Goal: Transaction & Acquisition: Purchase product/service

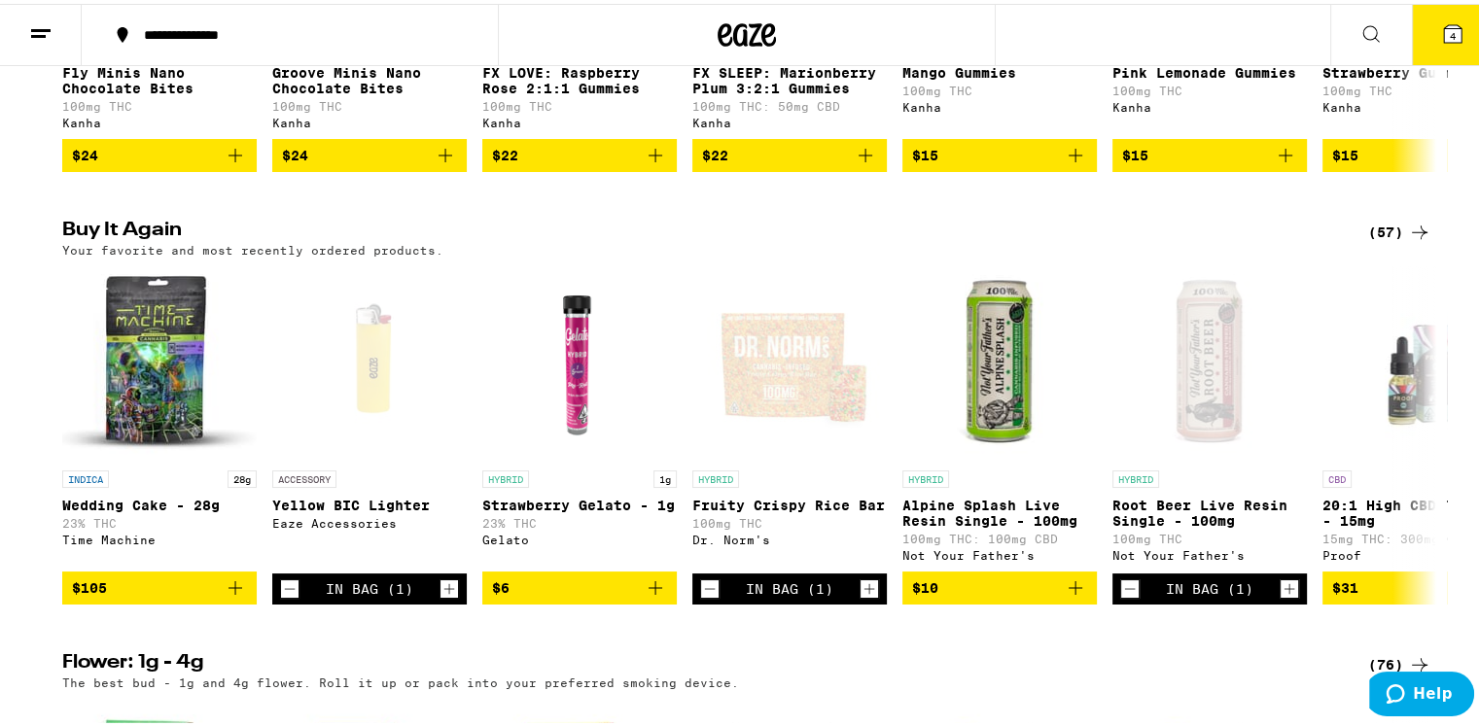
scroll to position [1459, 0]
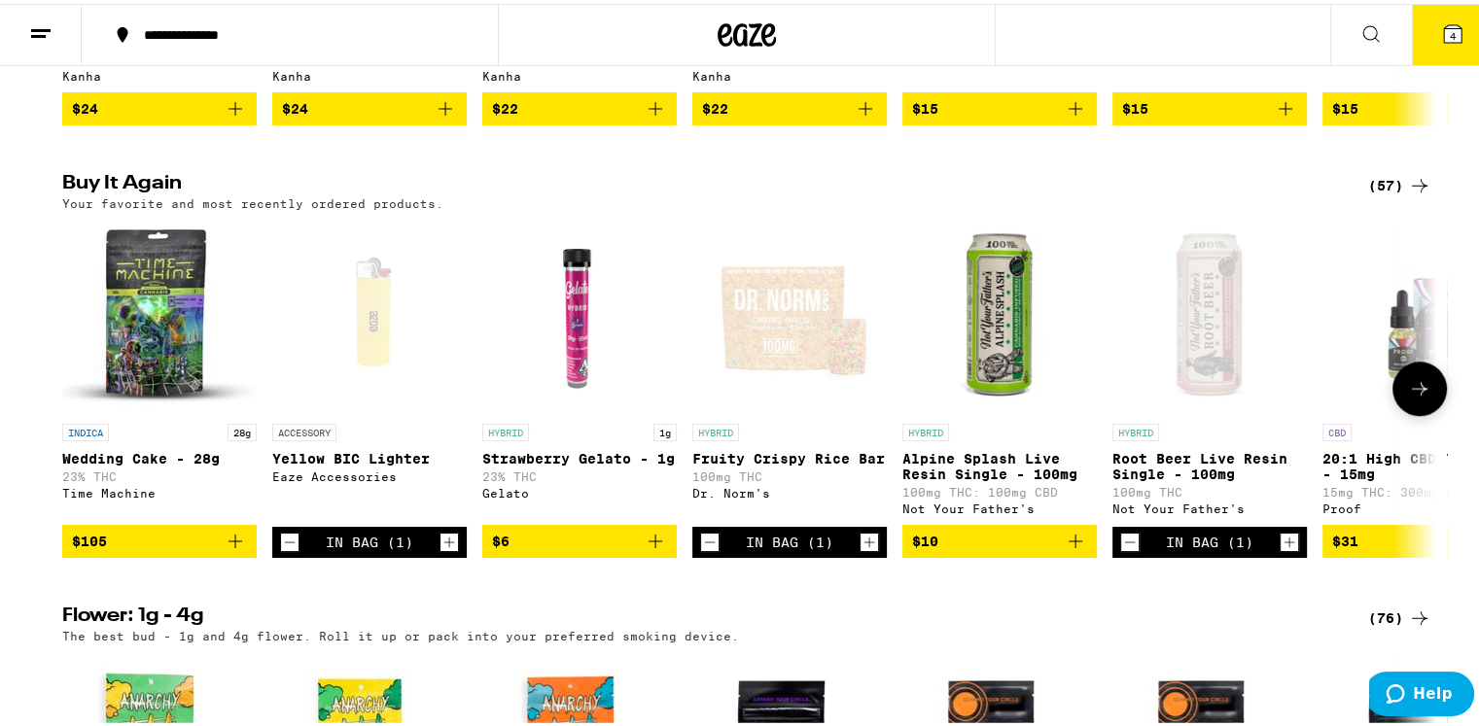
click at [1415, 392] on icon at bounding box center [1420, 385] width 16 height 14
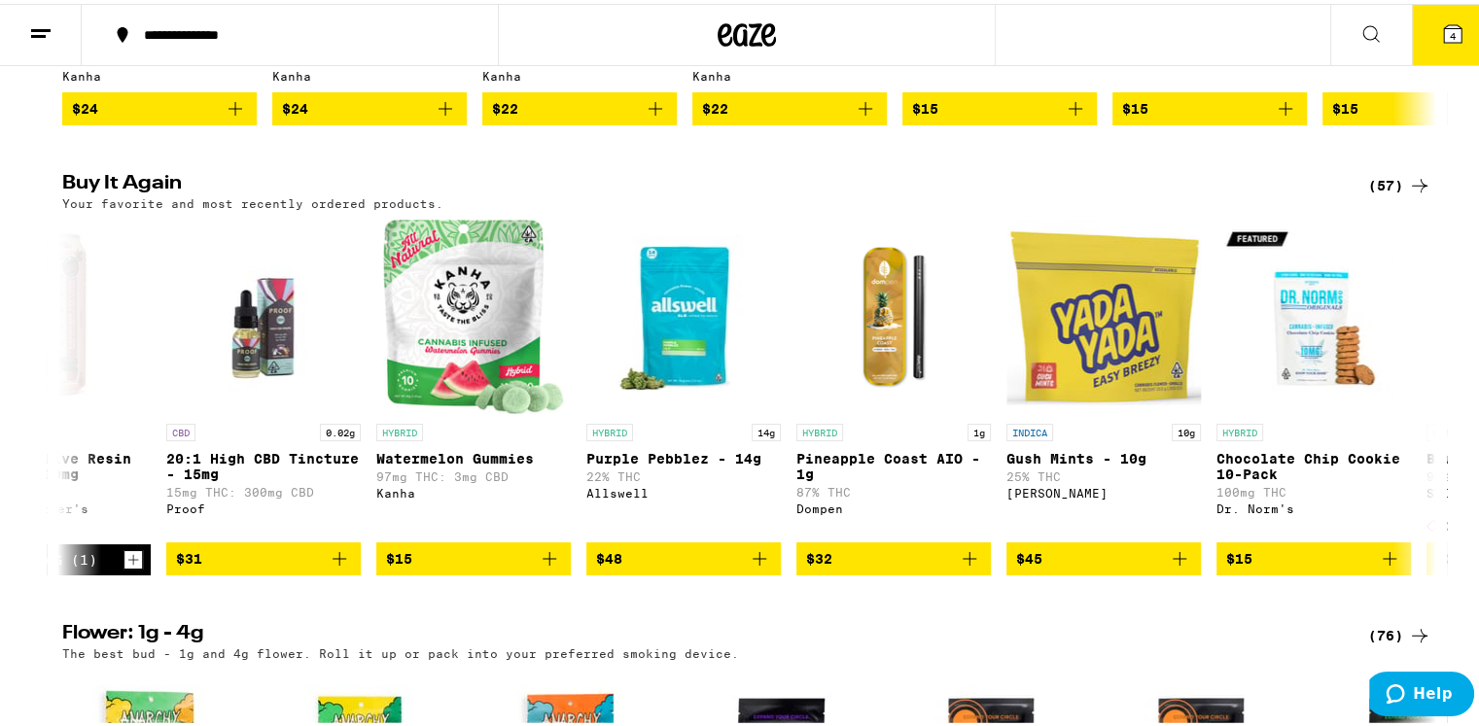
scroll to position [0, 1157]
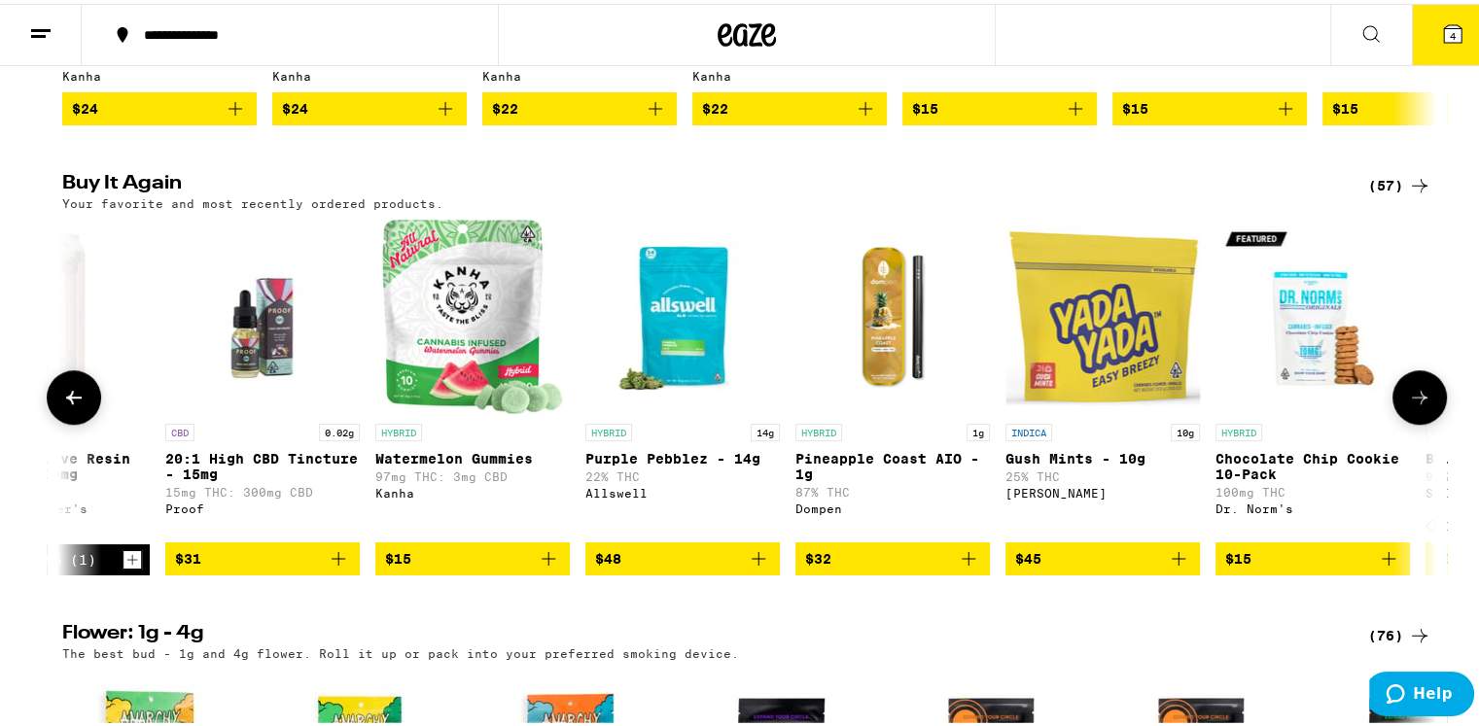
click at [331, 567] on icon "Add to bag" at bounding box center [338, 555] width 23 height 23
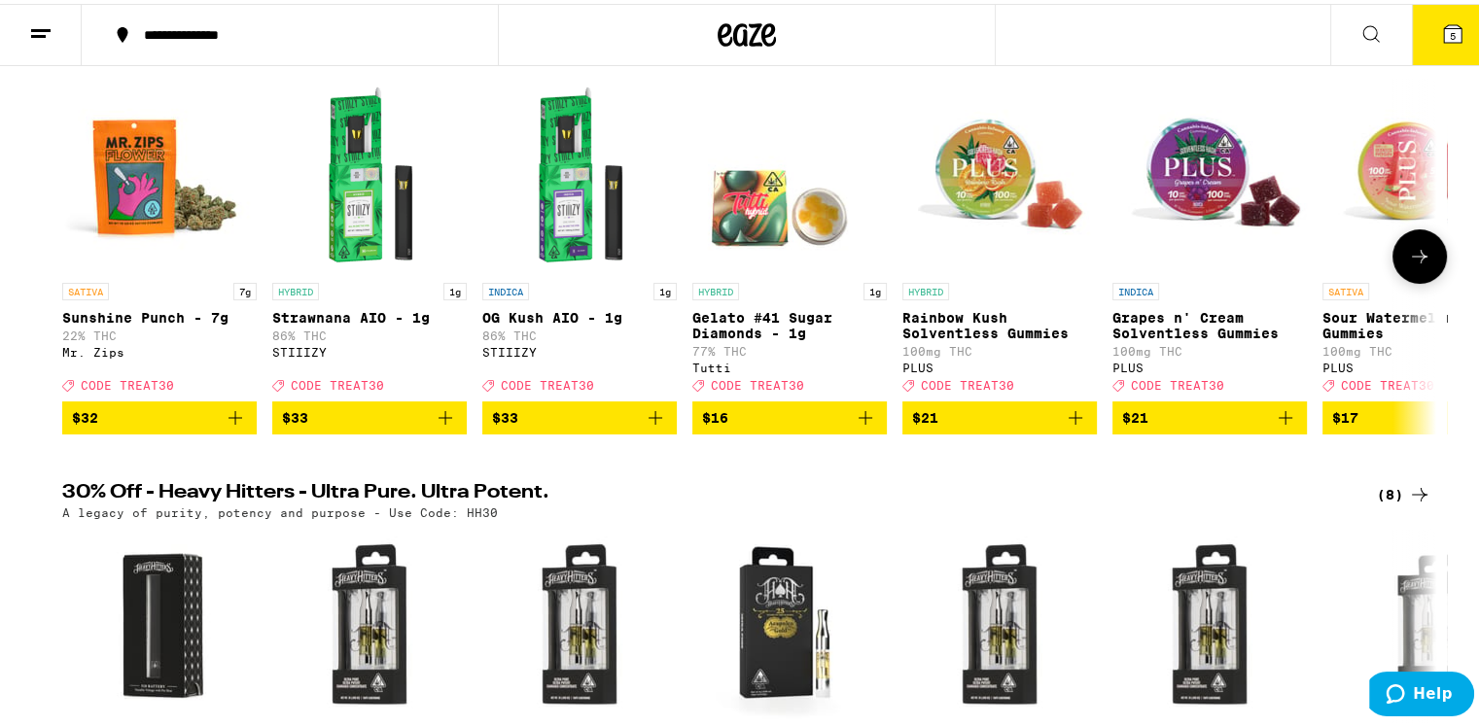
scroll to position [97, 0]
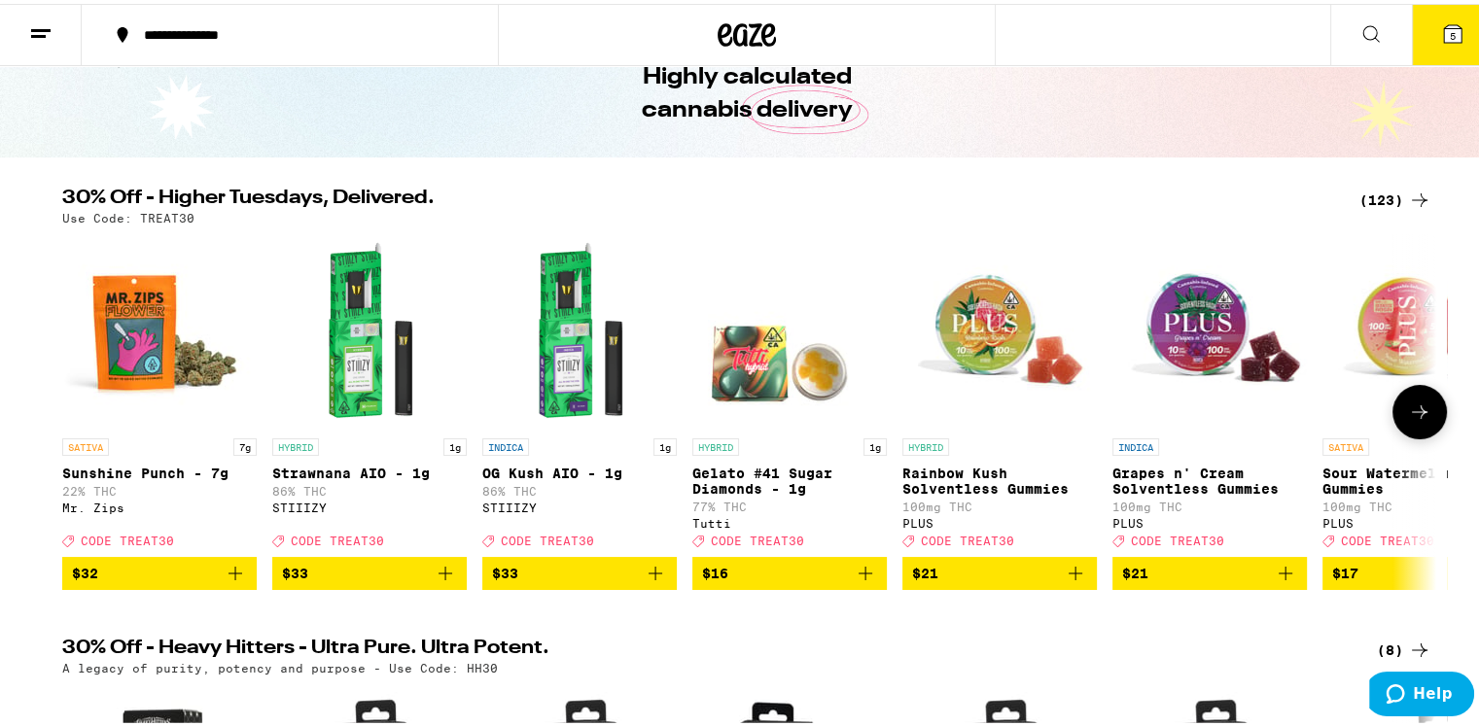
click at [1408, 417] on icon at bounding box center [1419, 408] width 23 height 23
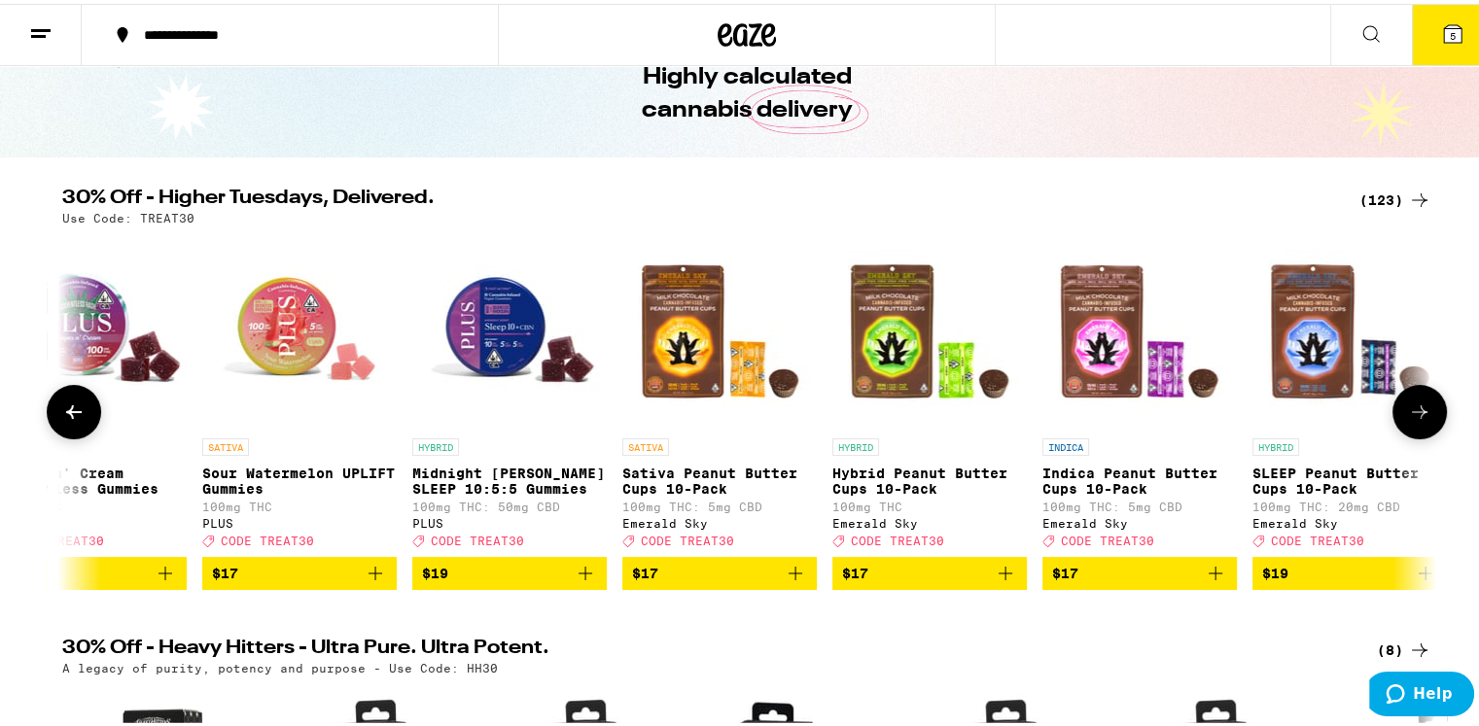
scroll to position [0, 1157]
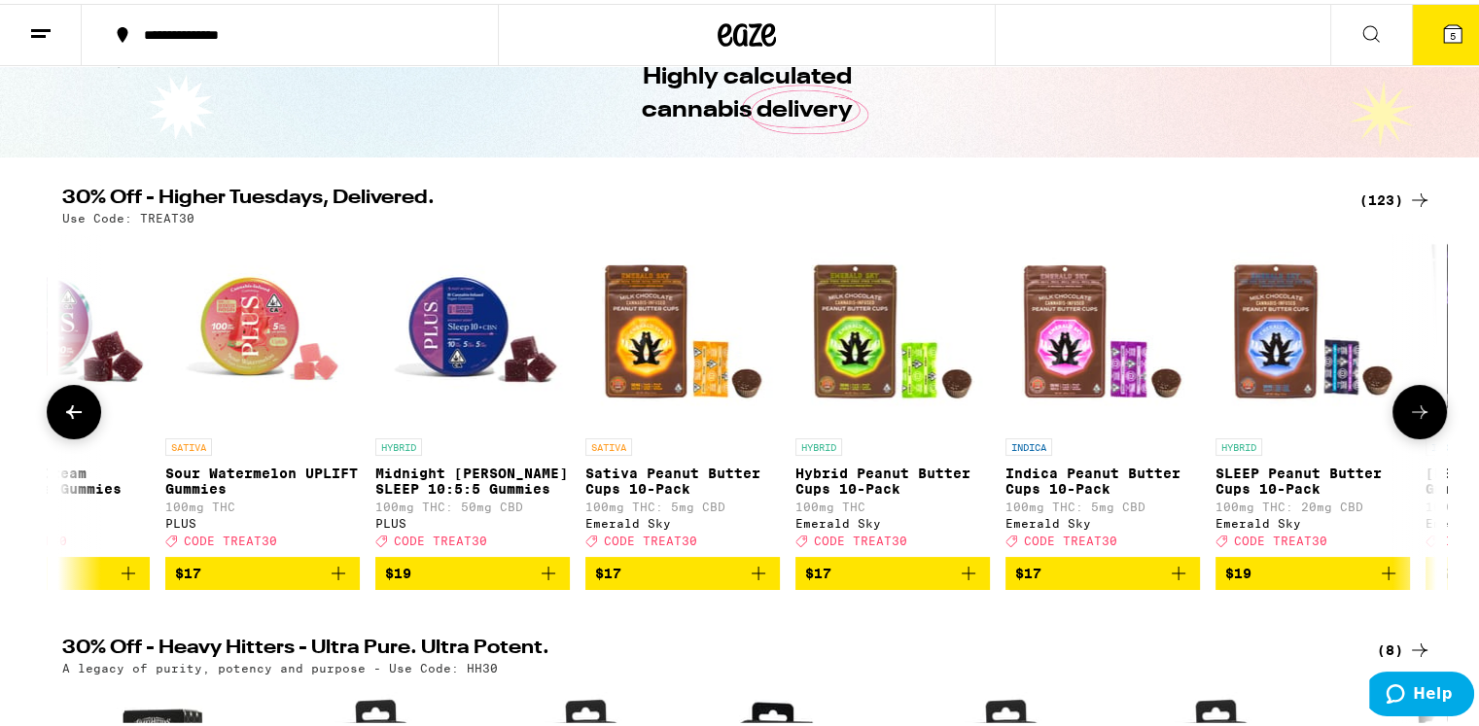
click at [965, 582] on icon "Add to bag" at bounding box center [968, 569] width 23 height 23
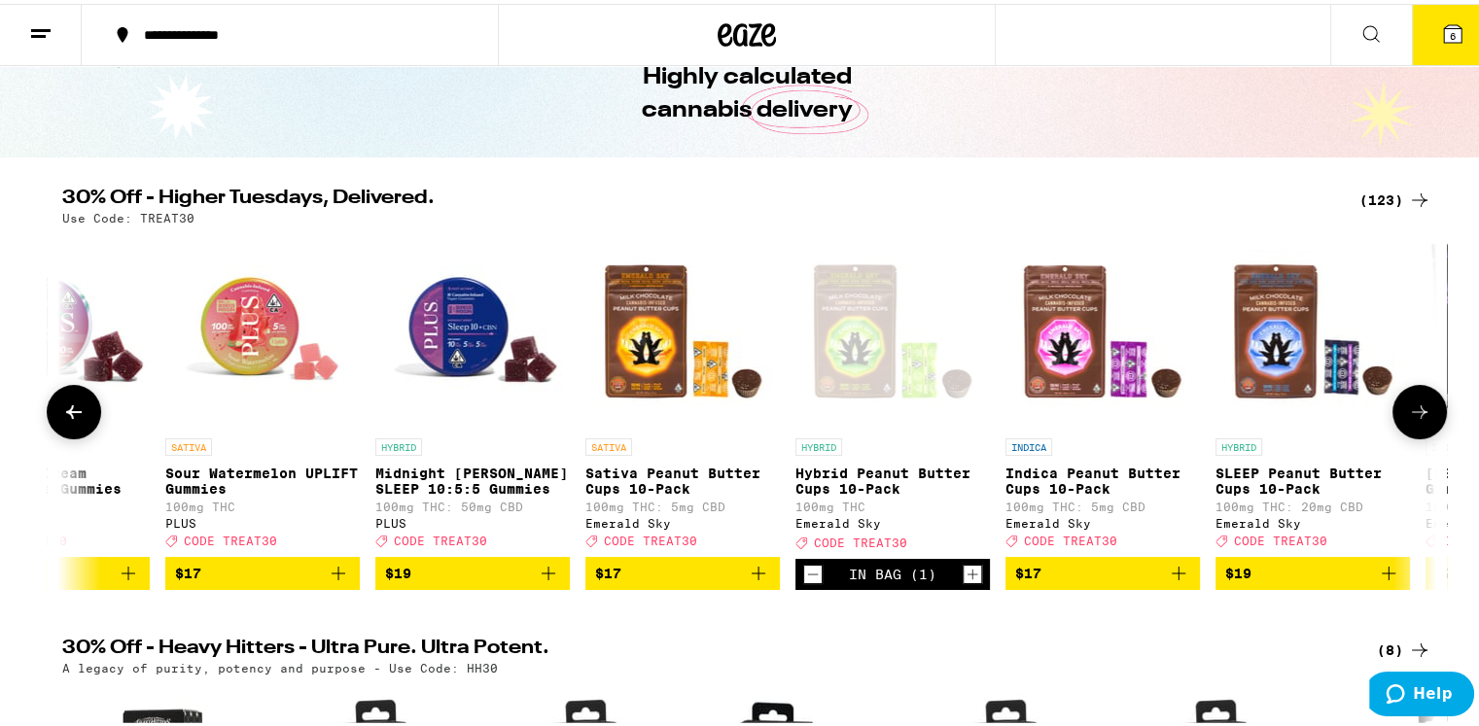
click at [1408, 407] on icon at bounding box center [1419, 408] width 23 height 23
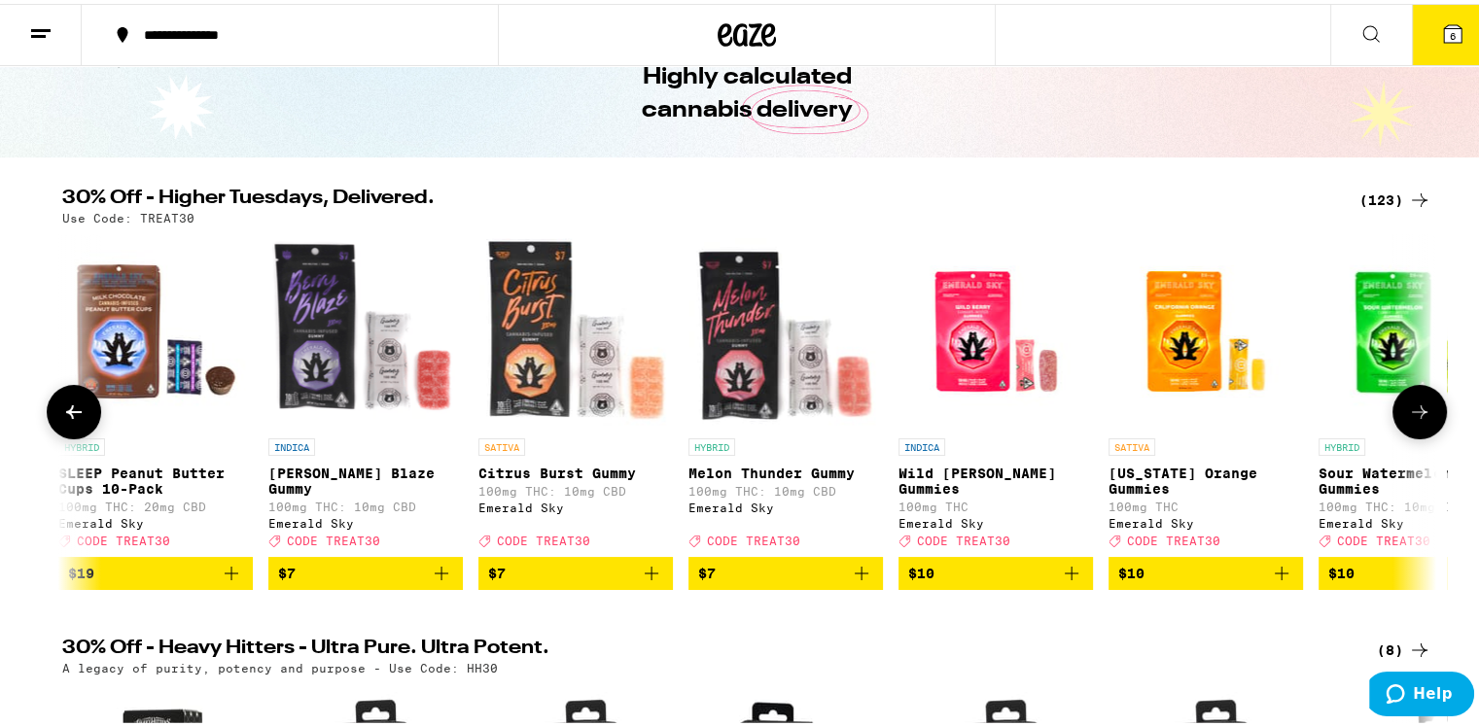
click at [1414, 411] on icon at bounding box center [1419, 408] width 23 height 23
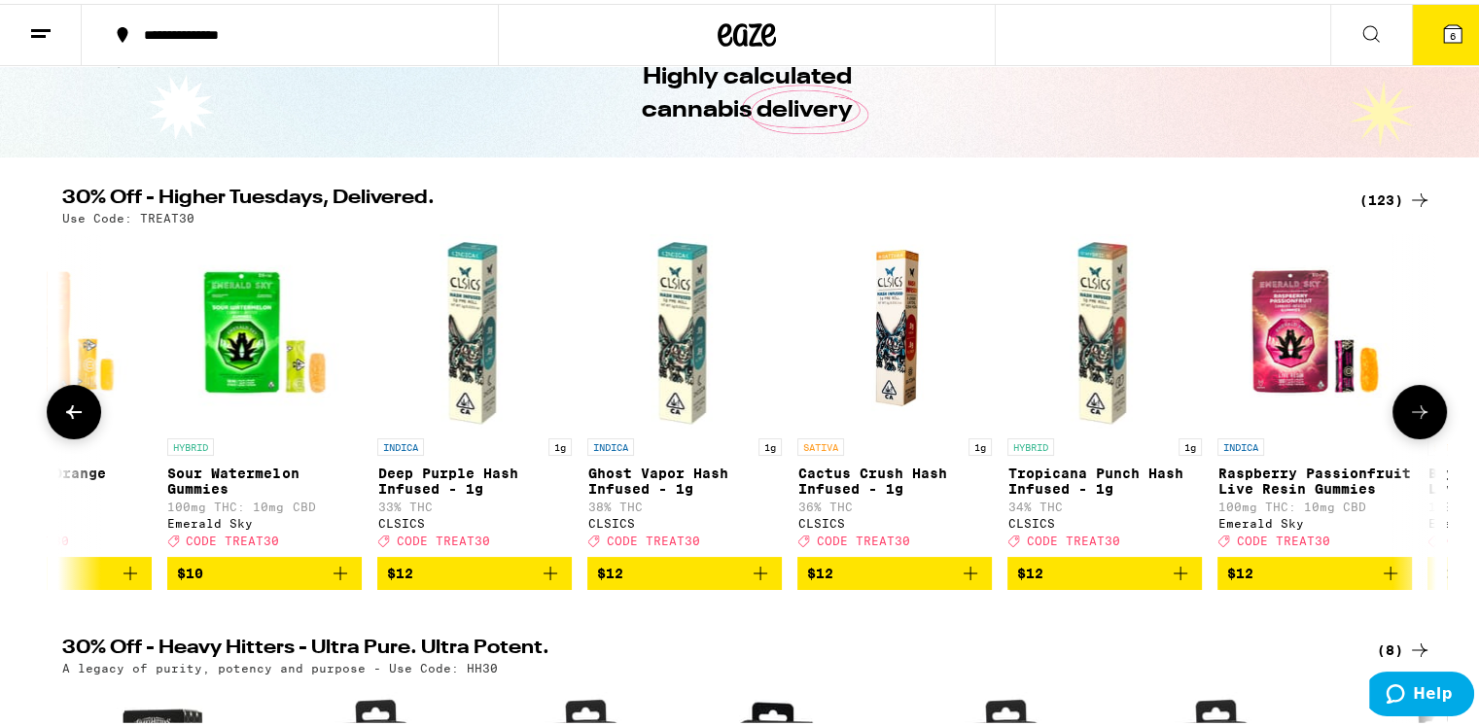
scroll to position [0, 3473]
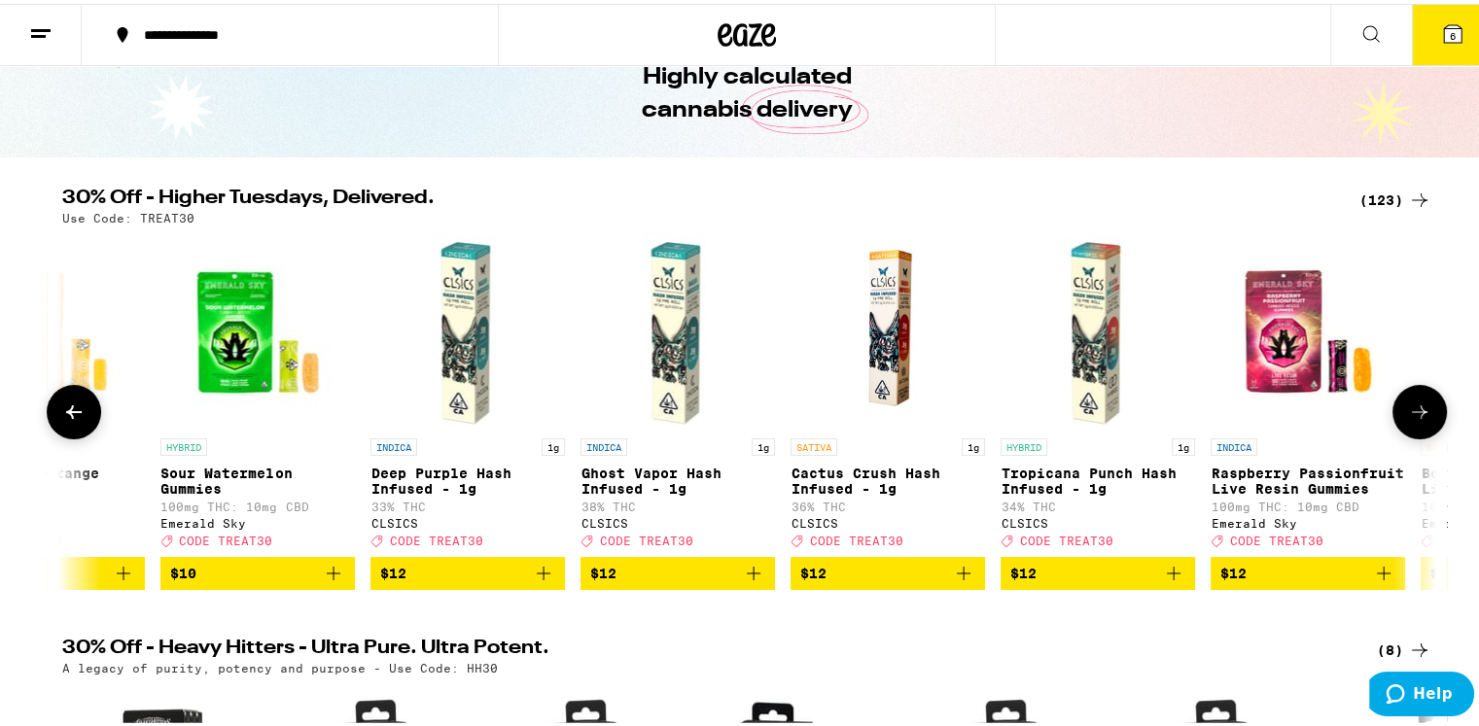
click at [1421, 417] on icon at bounding box center [1419, 408] width 23 height 23
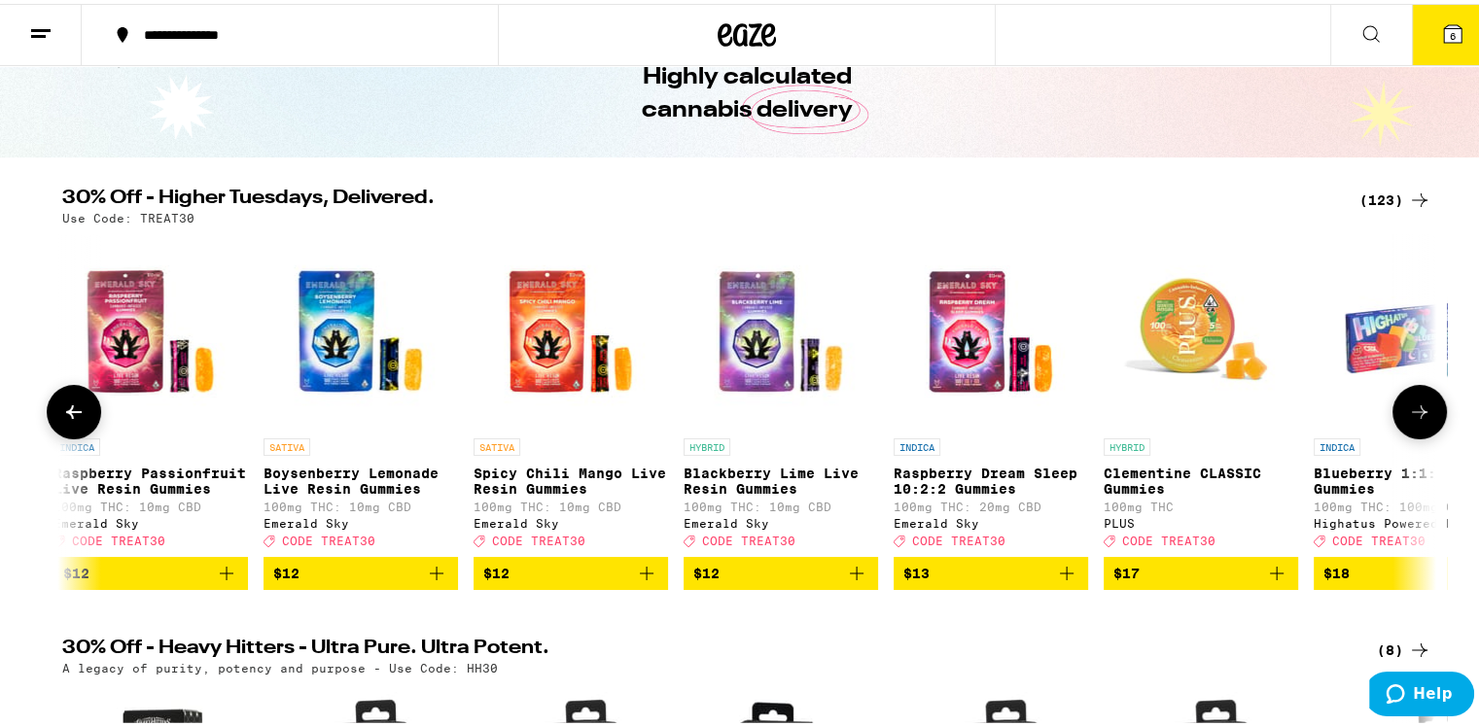
click at [1421, 417] on icon at bounding box center [1419, 408] width 23 height 23
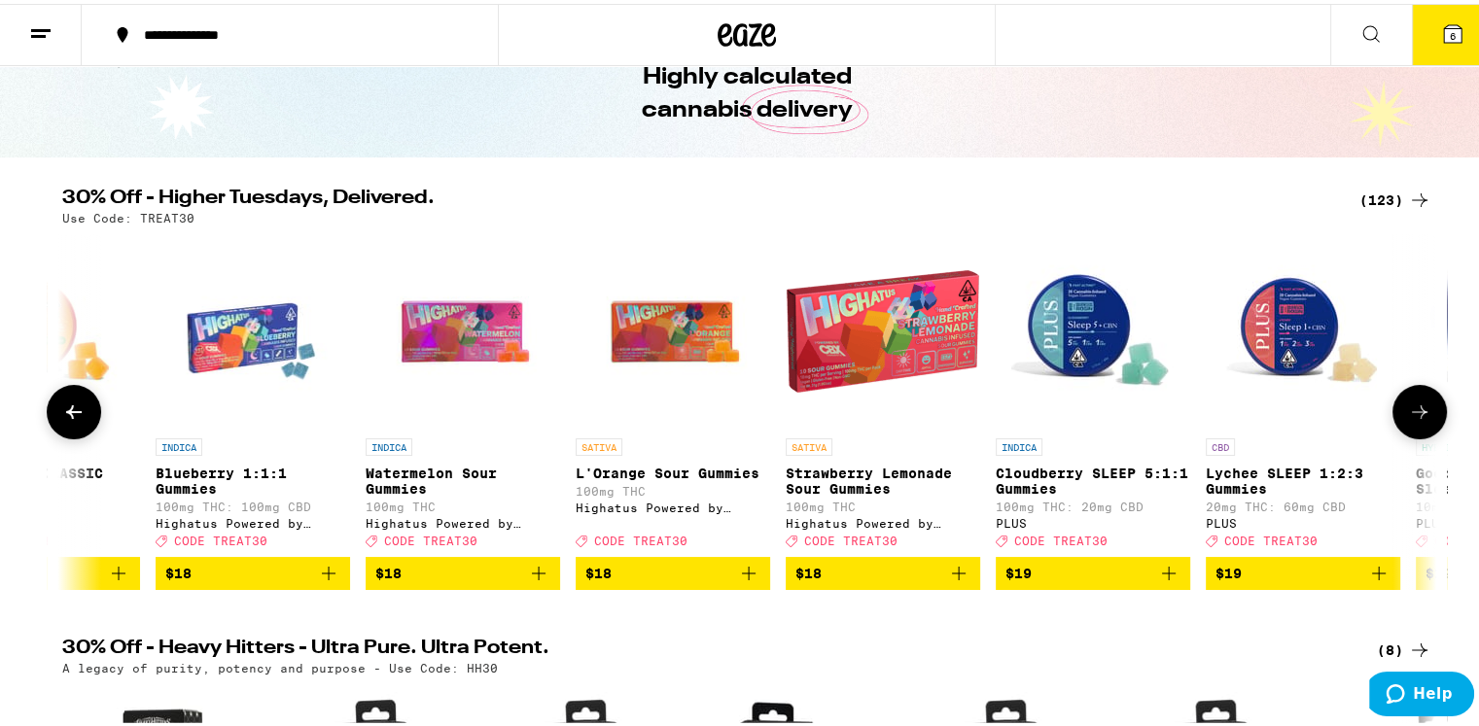
click at [1421, 417] on icon at bounding box center [1419, 408] width 23 height 23
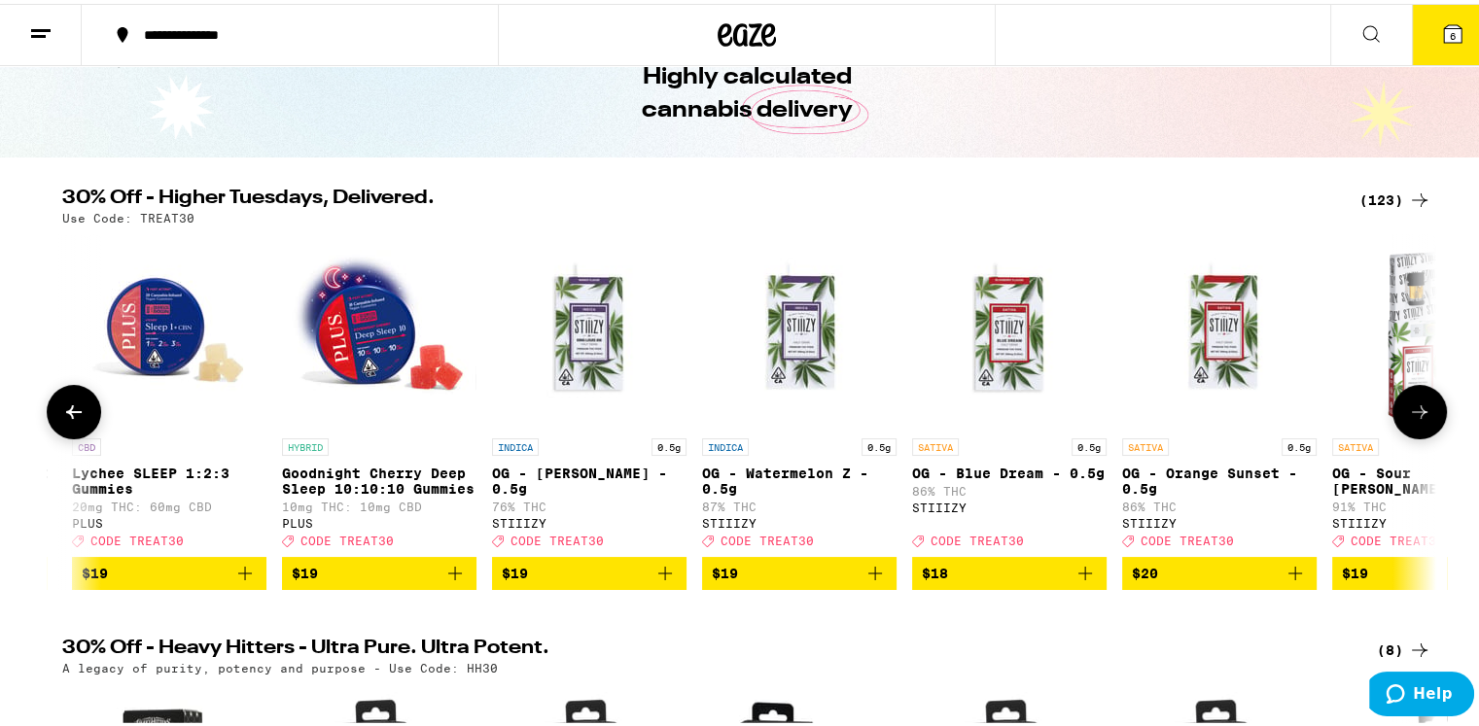
scroll to position [0, 6945]
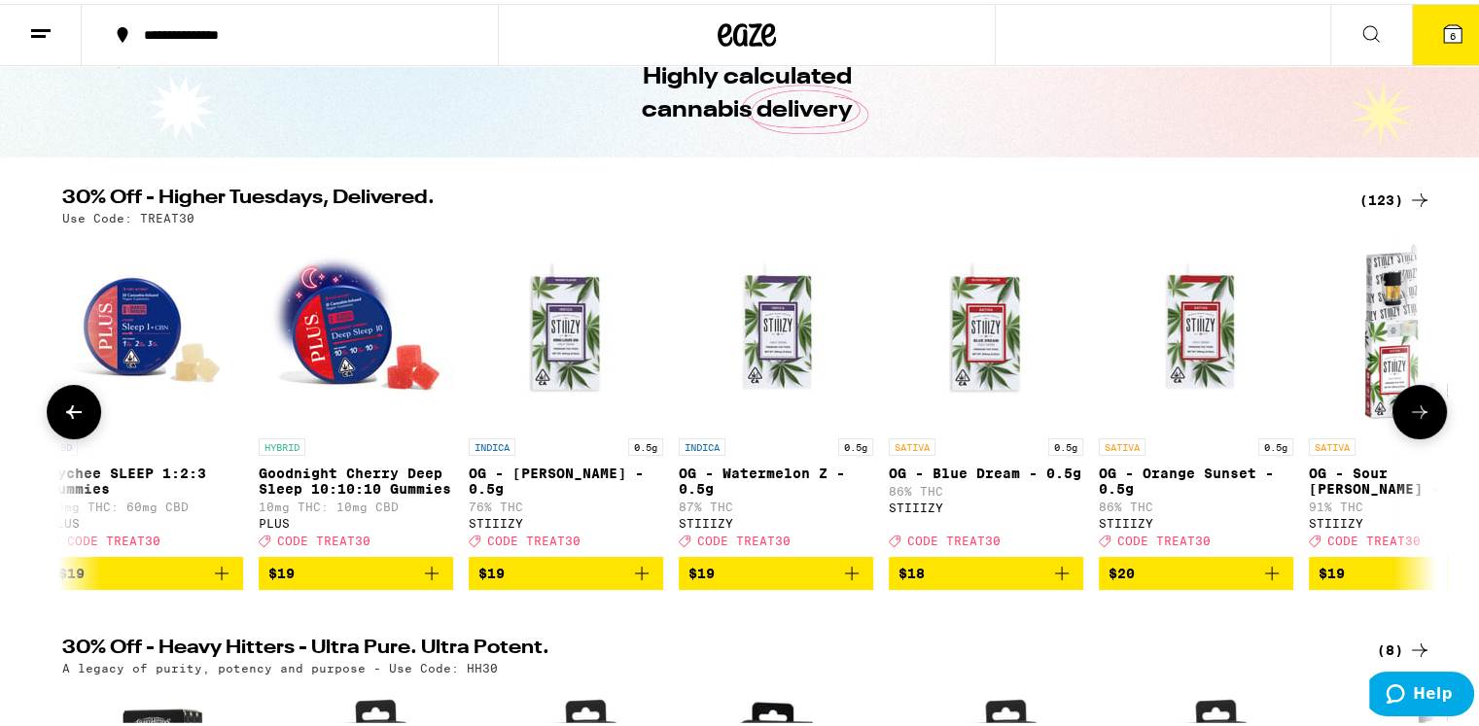
click at [1421, 417] on icon at bounding box center [1419, 408] width 23 height 23
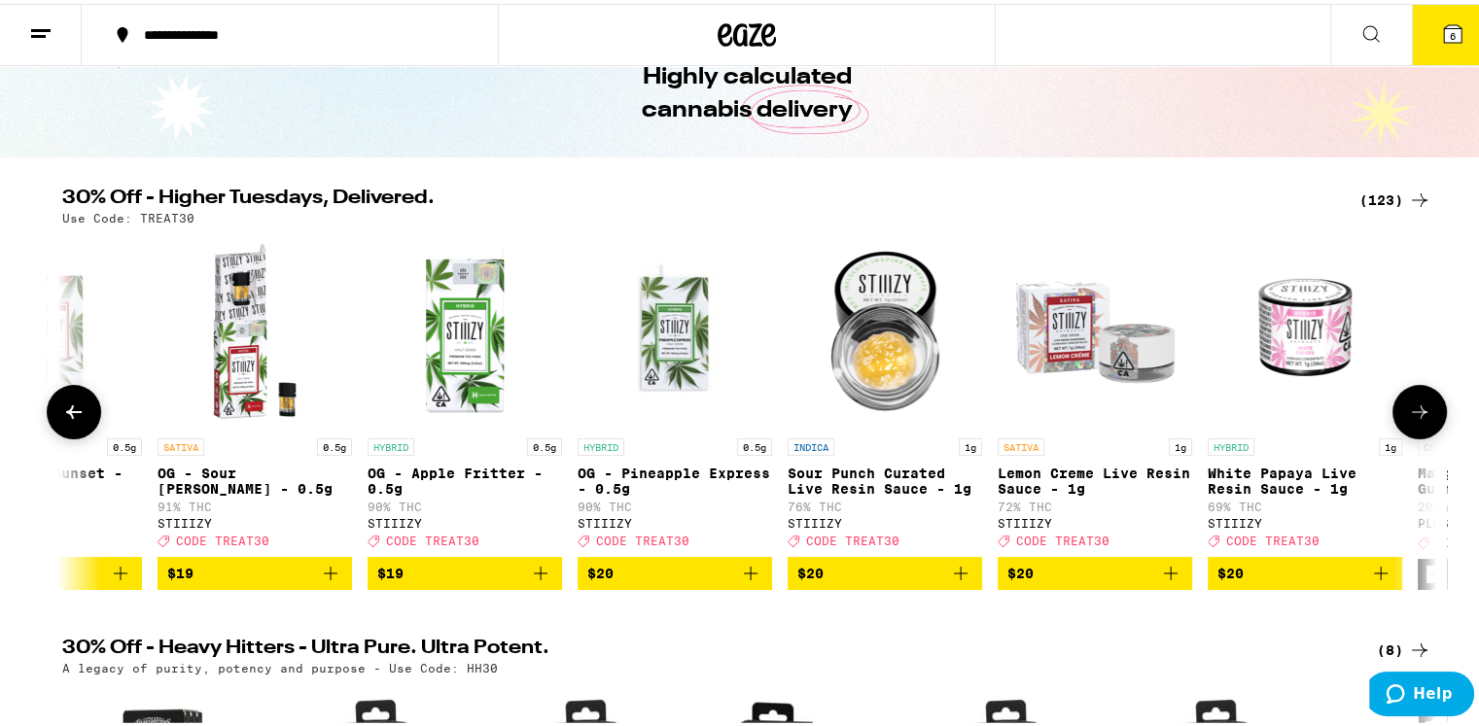
scroll to position [0, 8102]
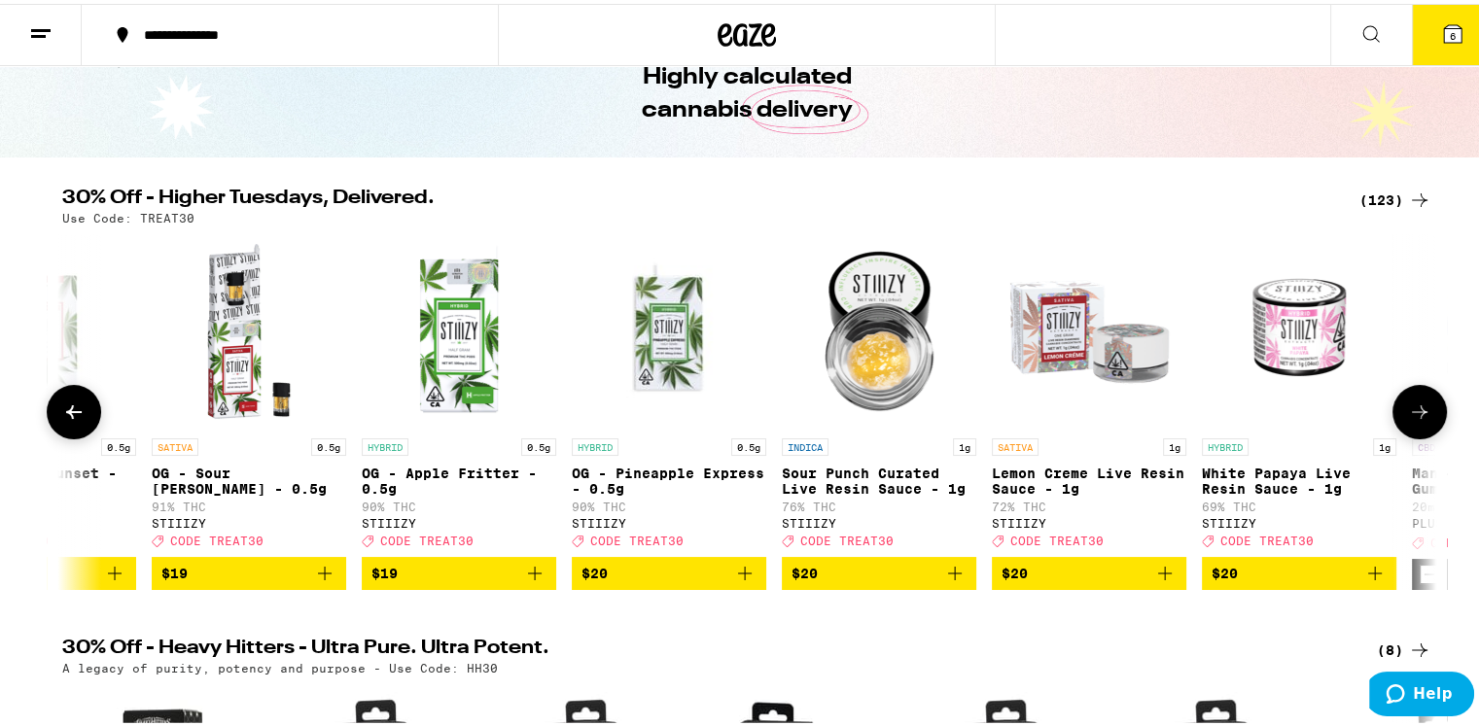
click at [1421, 417] on icon at bounding box center [1419, 408] width 23 height 23
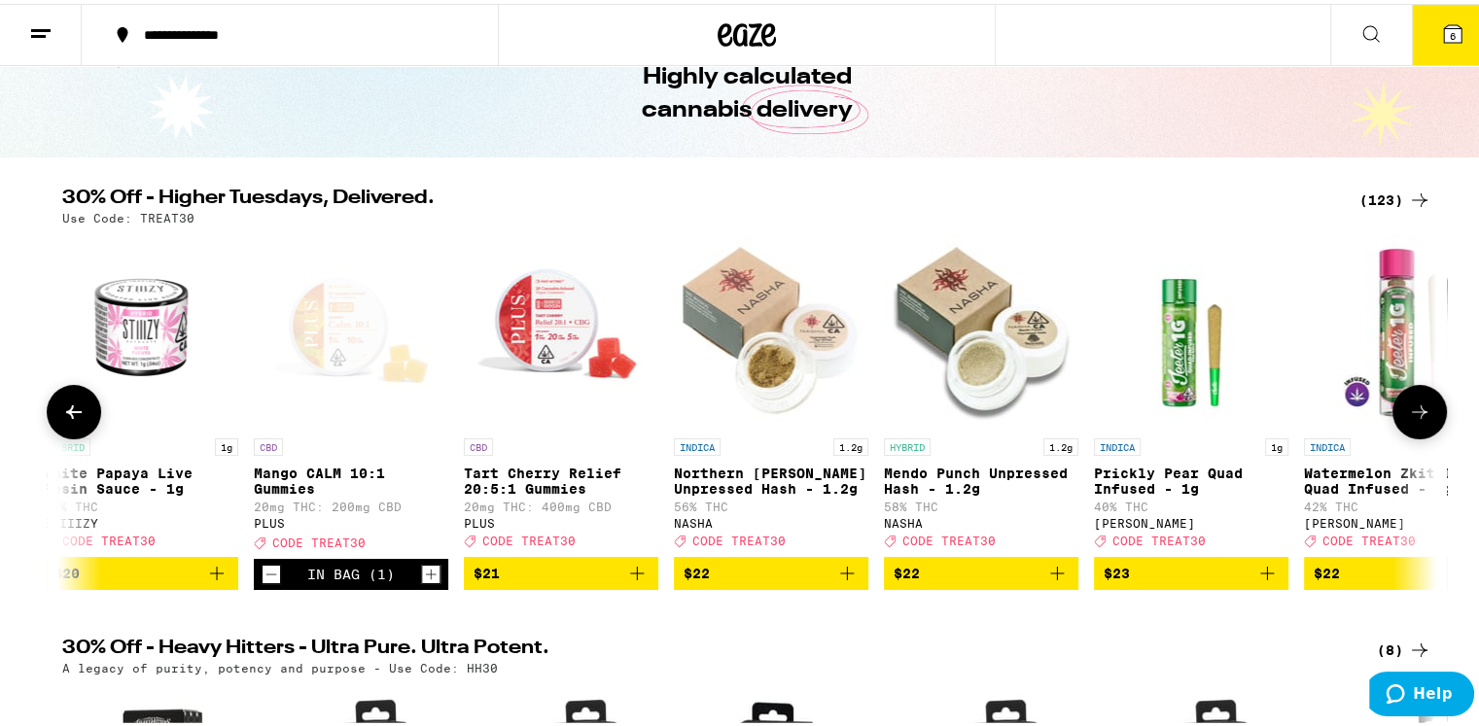
click at [1421, 417] on icon at bounding box center [1419, 408] width 23 height 23
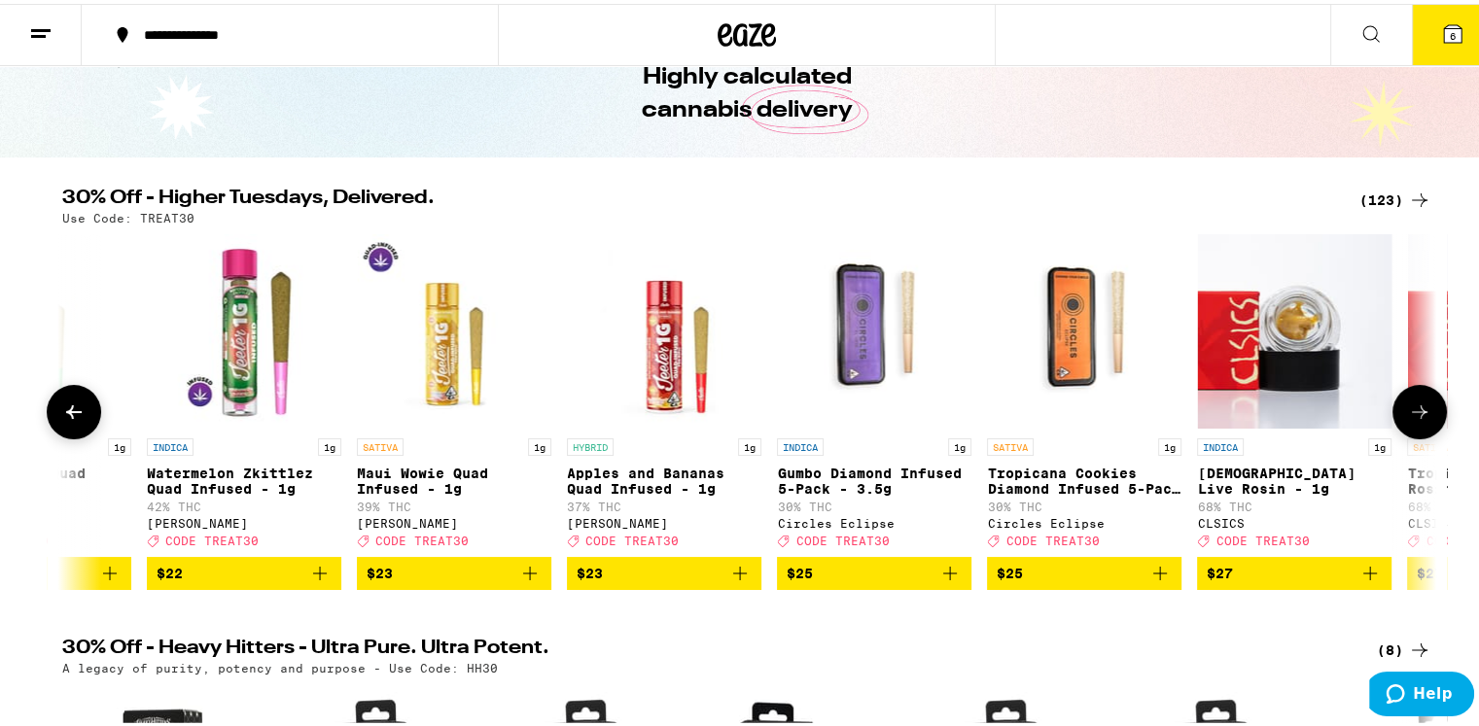
click at [1421, 417] on icon at bounding box center [1419, 408] width 23 height 23
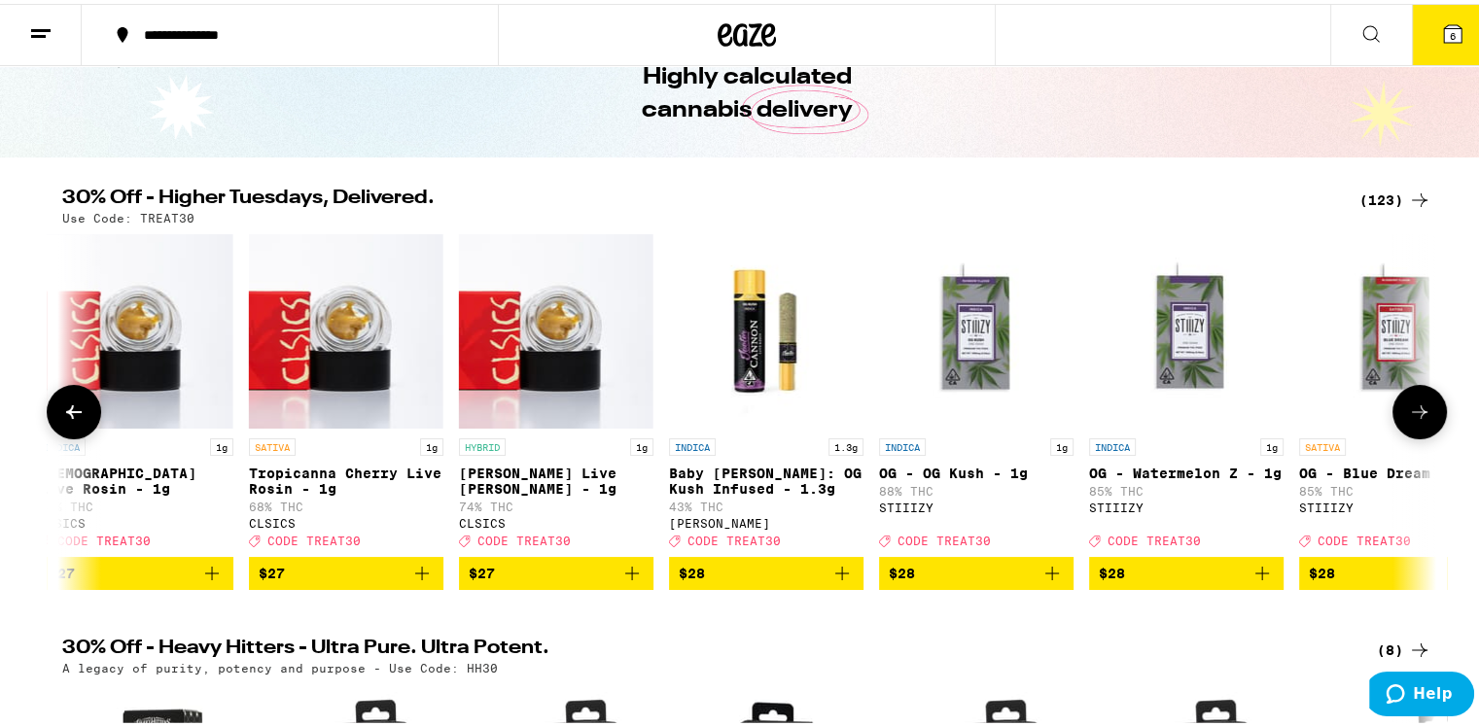
click at [1421, 417] on icon at bounding box center [1419, 408] width 23 height 23
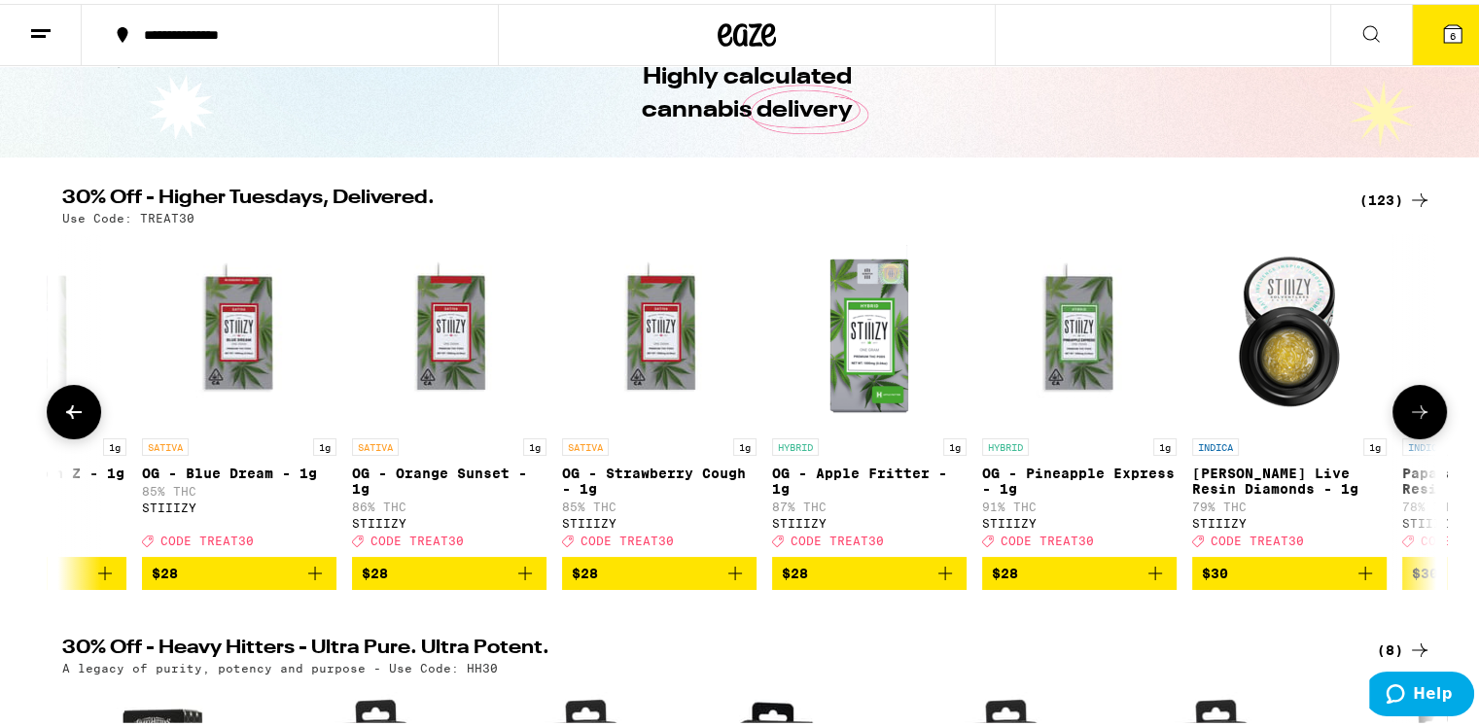
click at [1421, 417] on icon at bounding box center [1419, 408] width 23 height 23
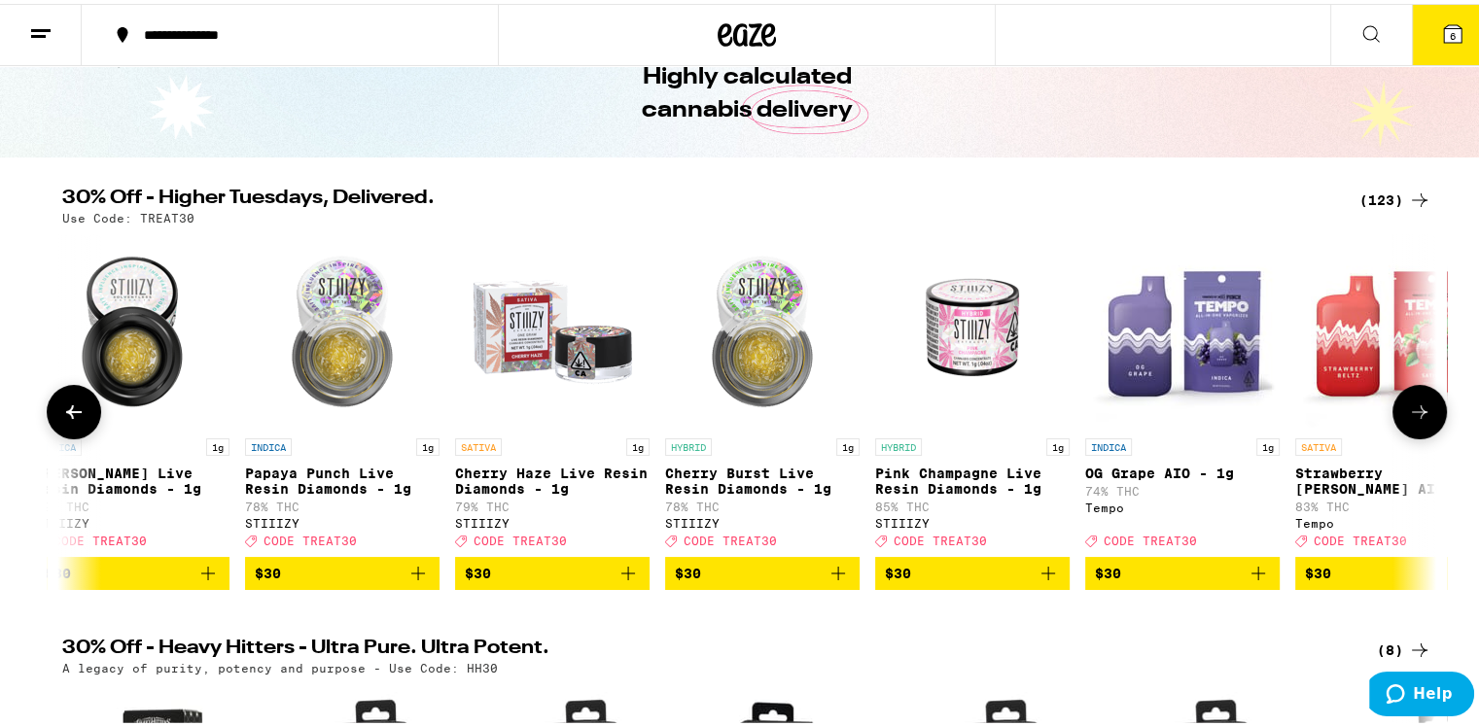
click at [1421, 417] on icon at bounding box center [1419, 408] width 23 height 23
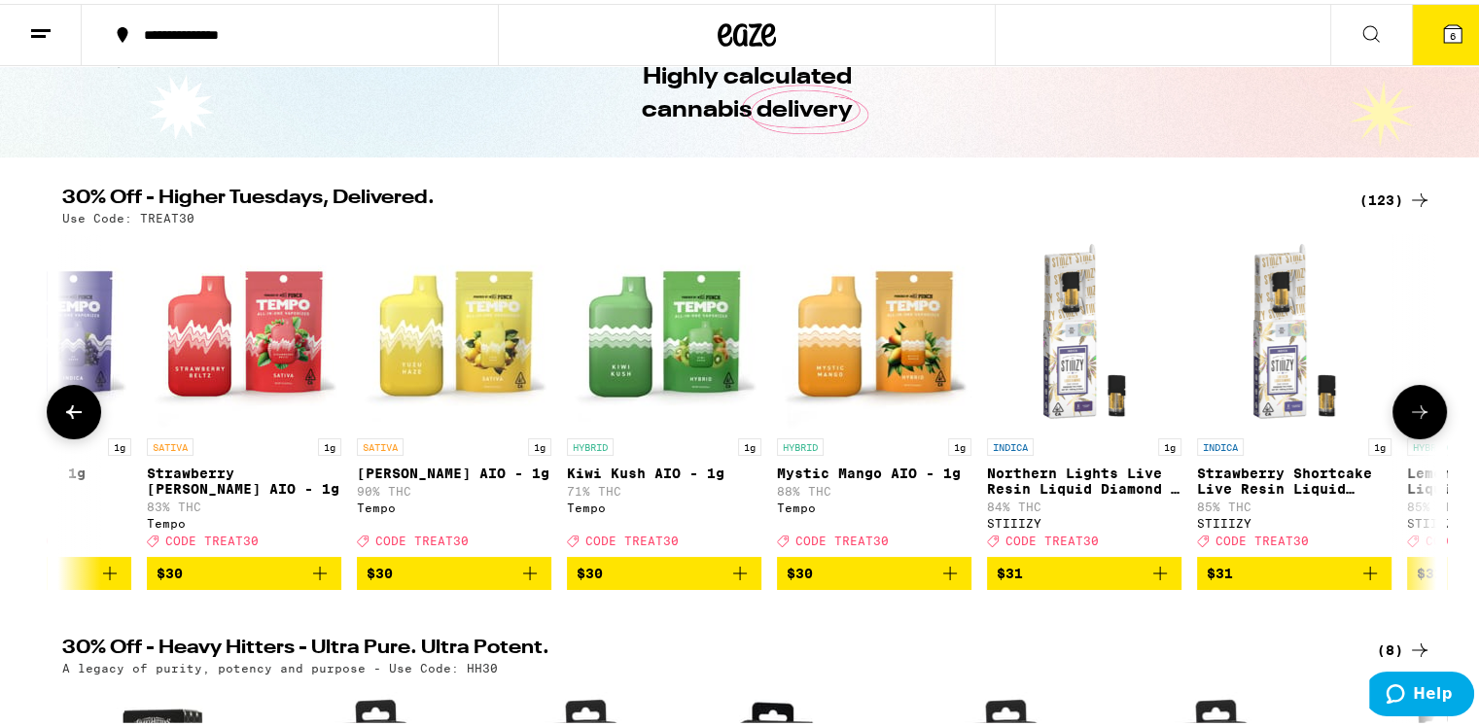
scroll to position [0, 15048]
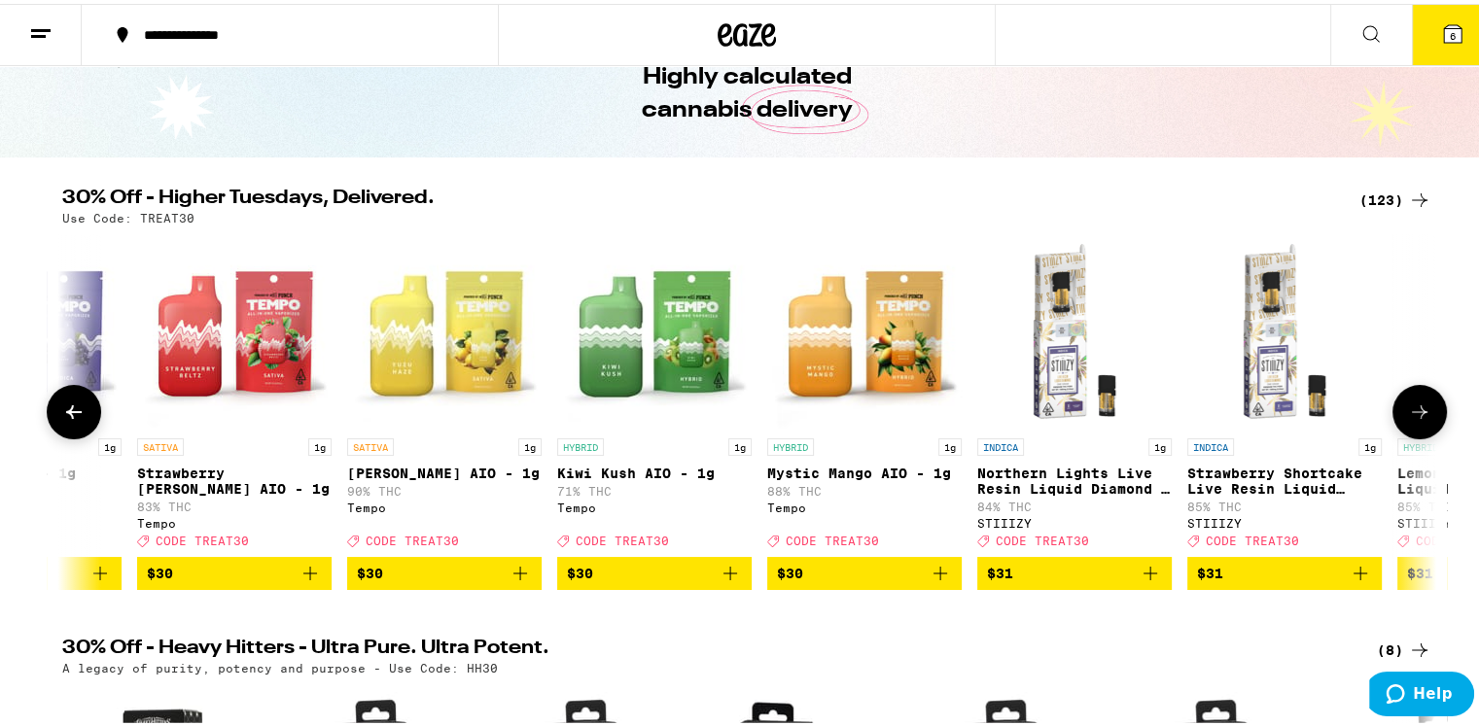
click at [1421, 417] on icon at bounding box center [1419, 408] width 23 height 23
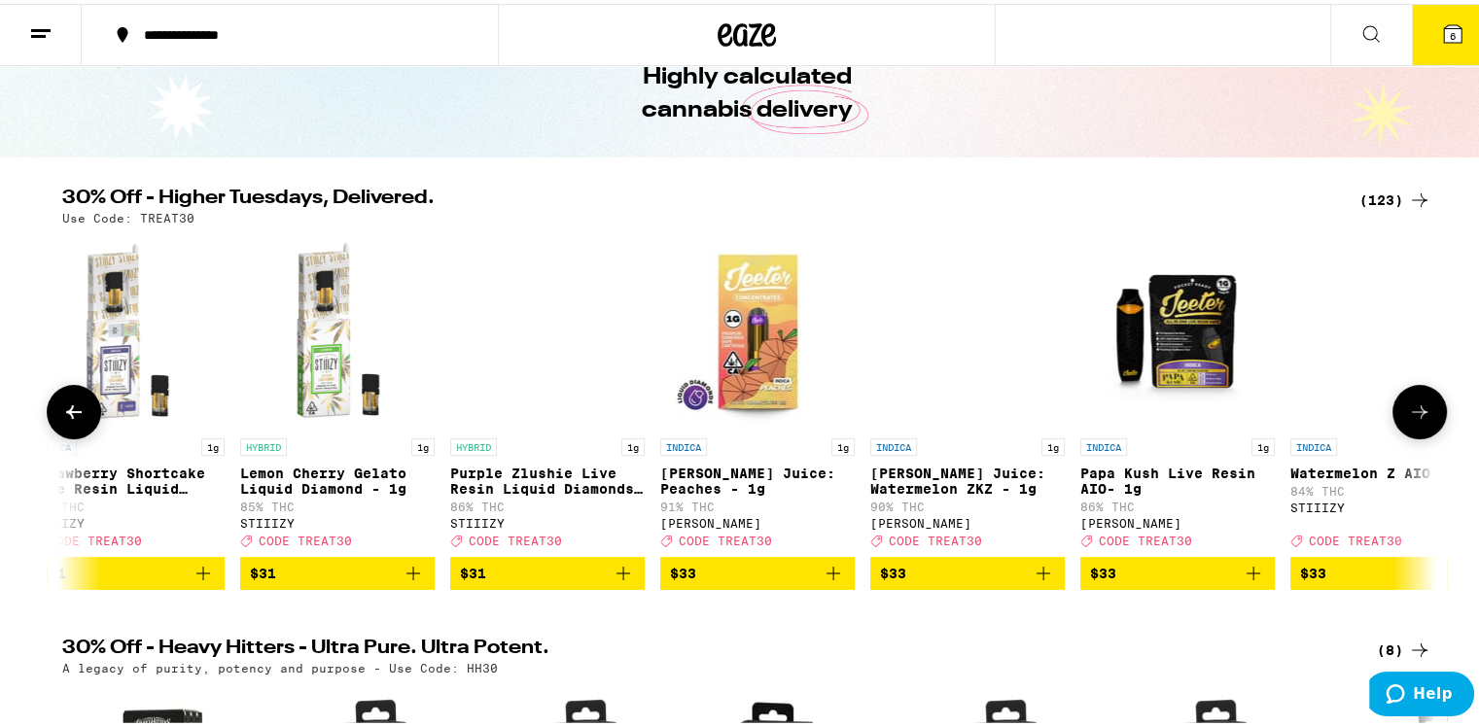
click at [1421, 417] on icon at bounding box center [1419, 408] width 23 height 23
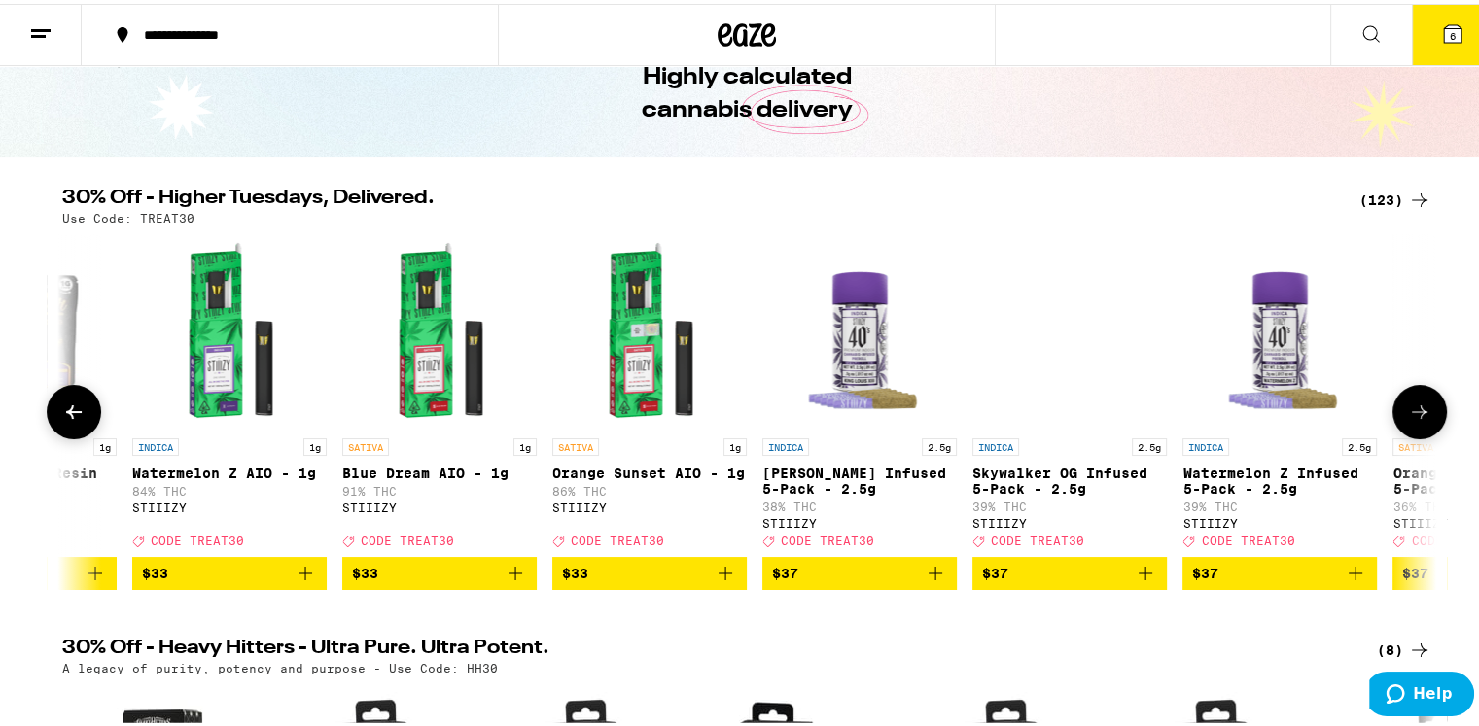
click at [1421, 417] on icon at bounding box center [1419, 408] width 23 height 23
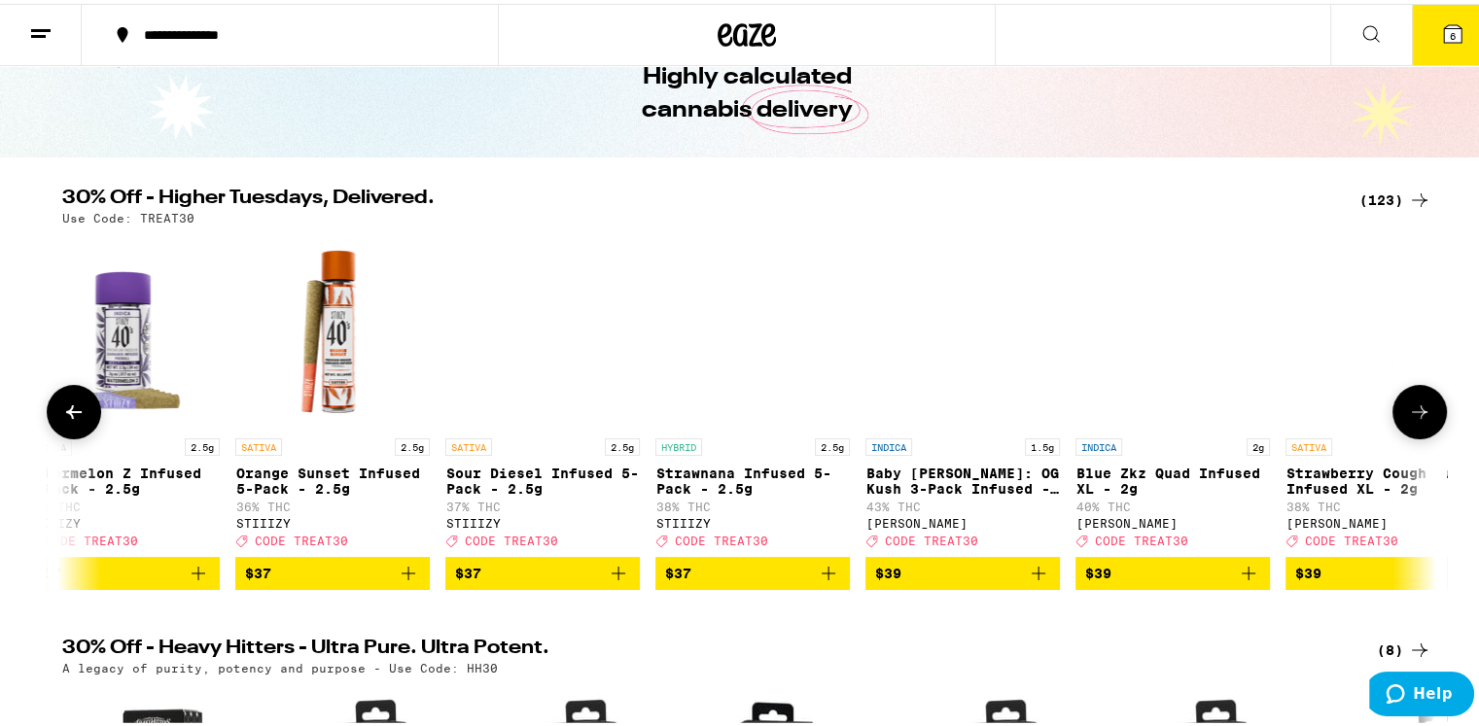
click at [1421, 417] on icon at bounding box center [1419, 408] width 23 height 23
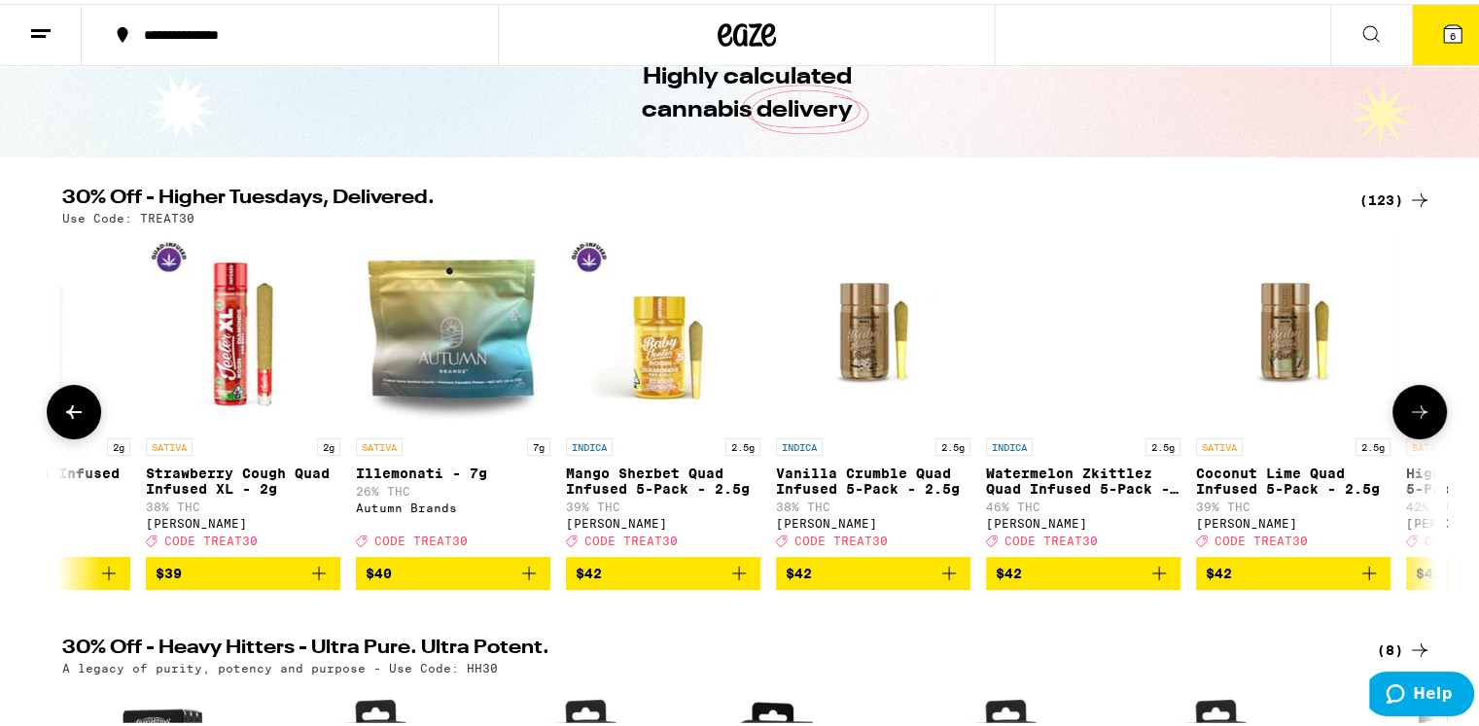
scroll to position [0, 19678]
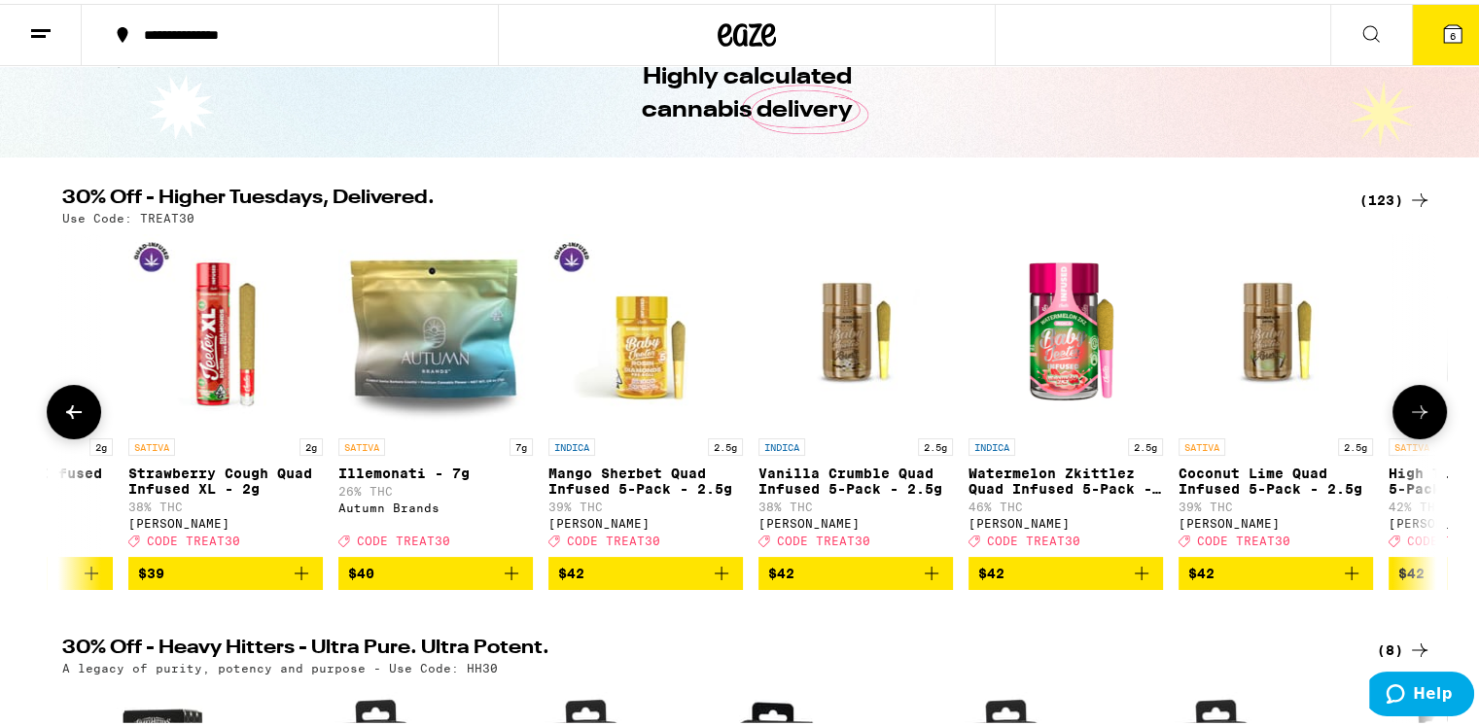
click at [1421, 417] on icon at bounding box center [1419, 408] width 23 height 23
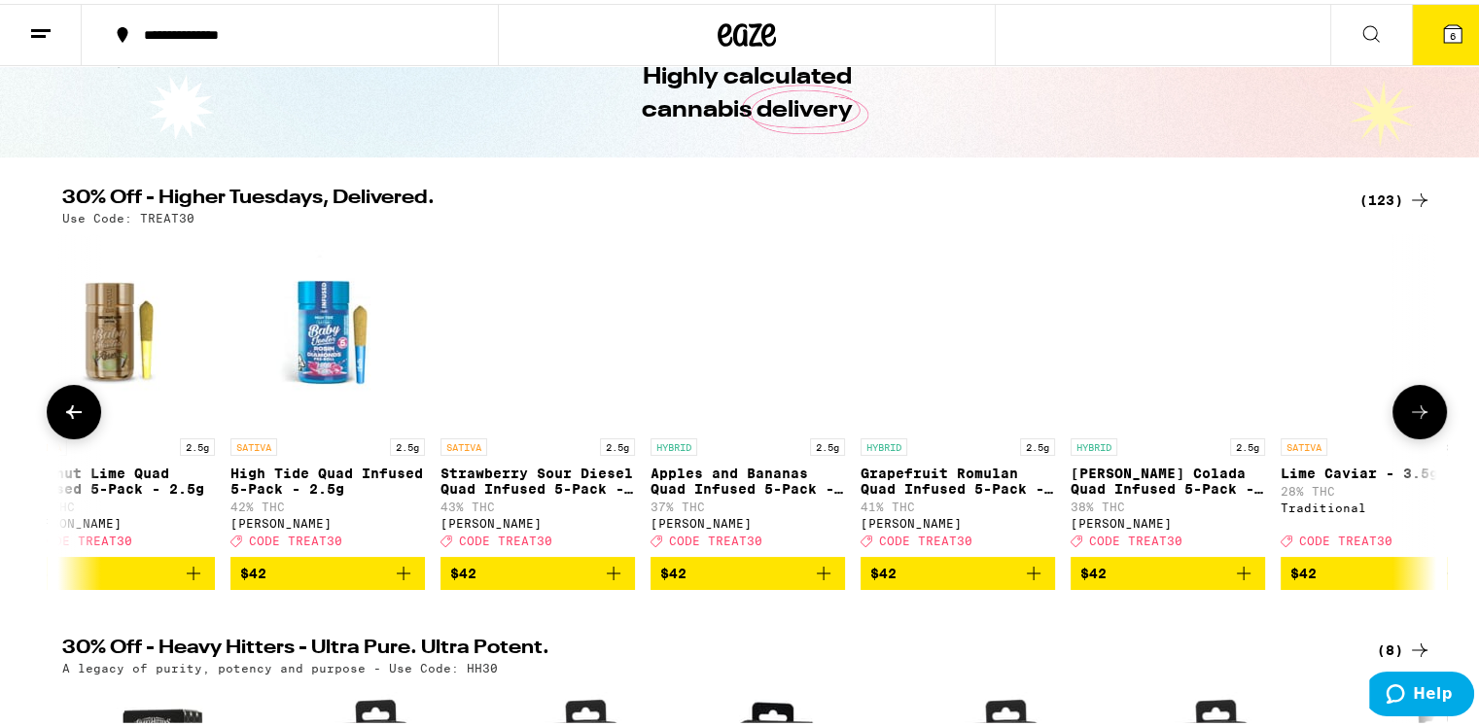
click at [1421, 417] on icon at bounding box center [1419, 408] width 23 height 23
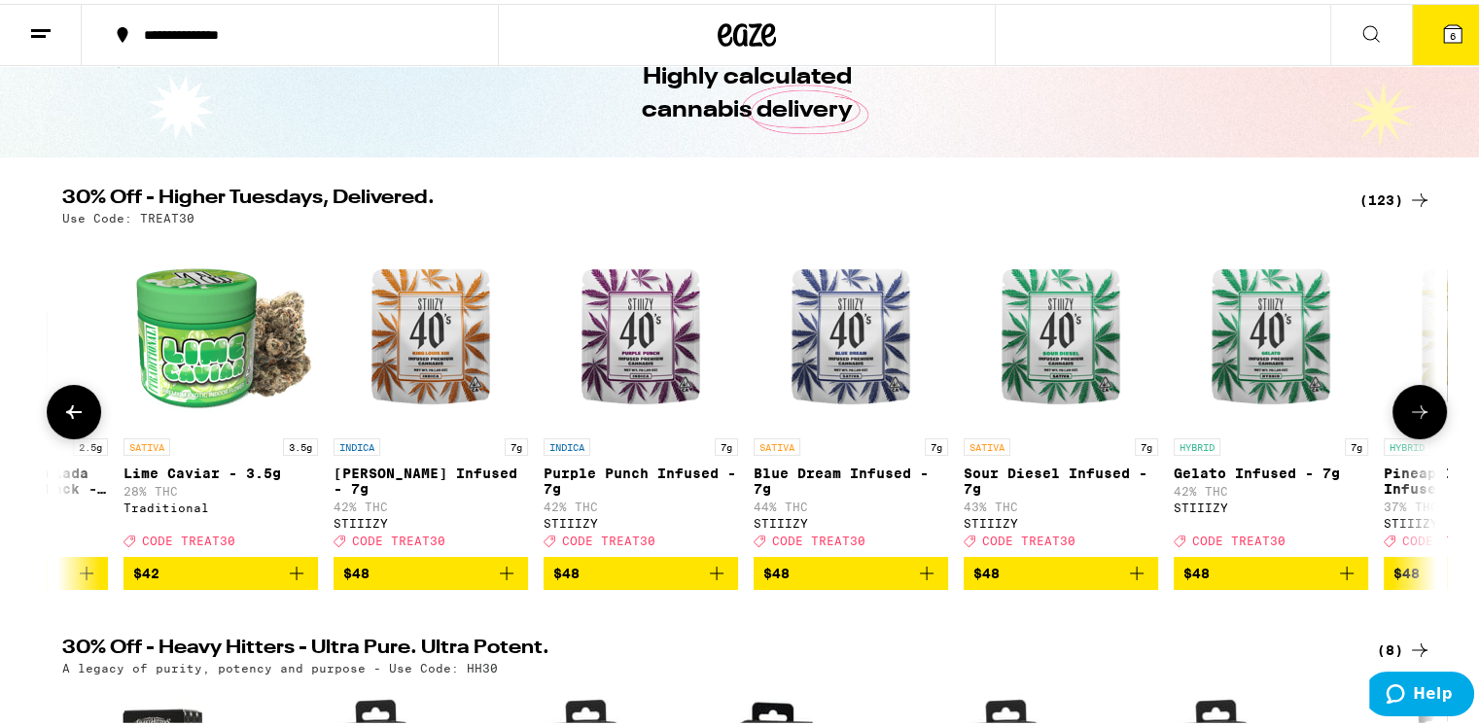
click at [1421, 417] on icon at bounding box center [1419, 408] width 23 height 23
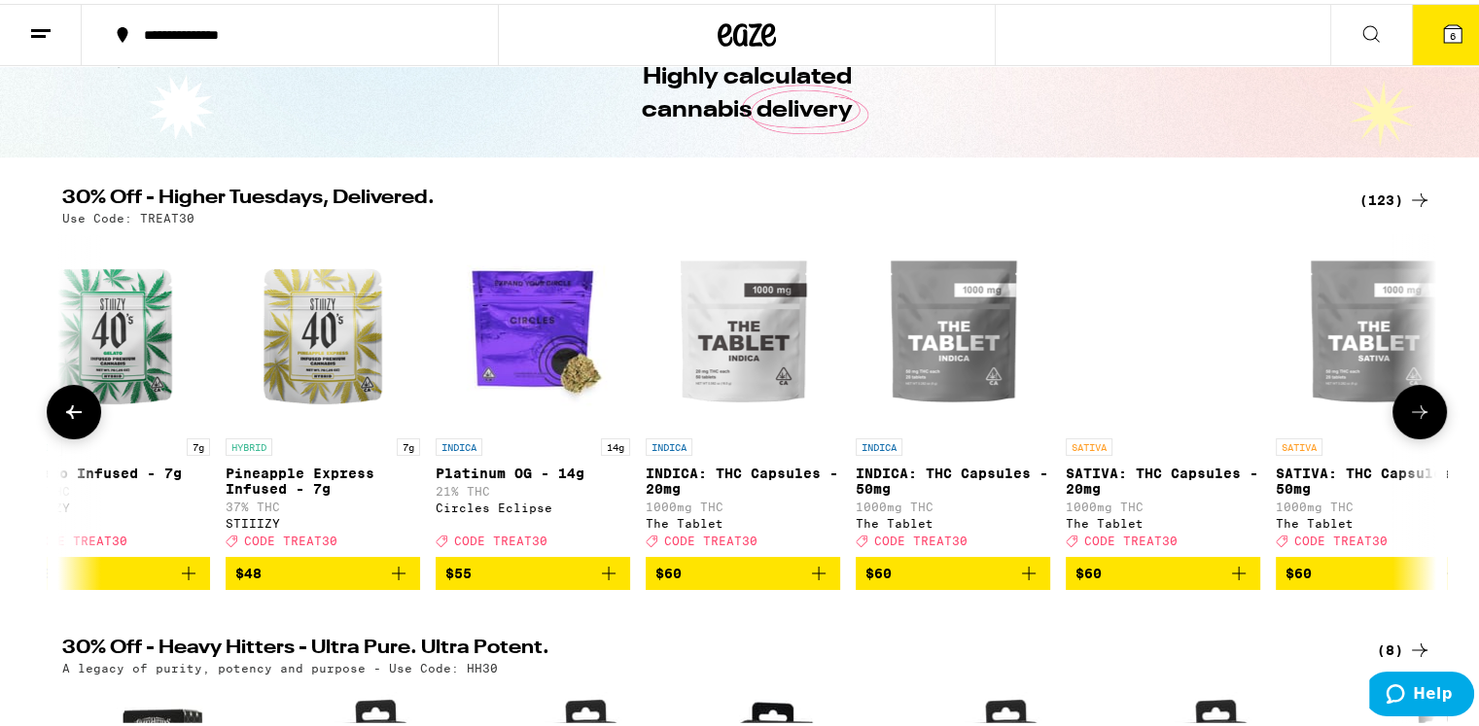
click at [1421, 417] on icon at bounding box center [1419, 408] width 23 height 23
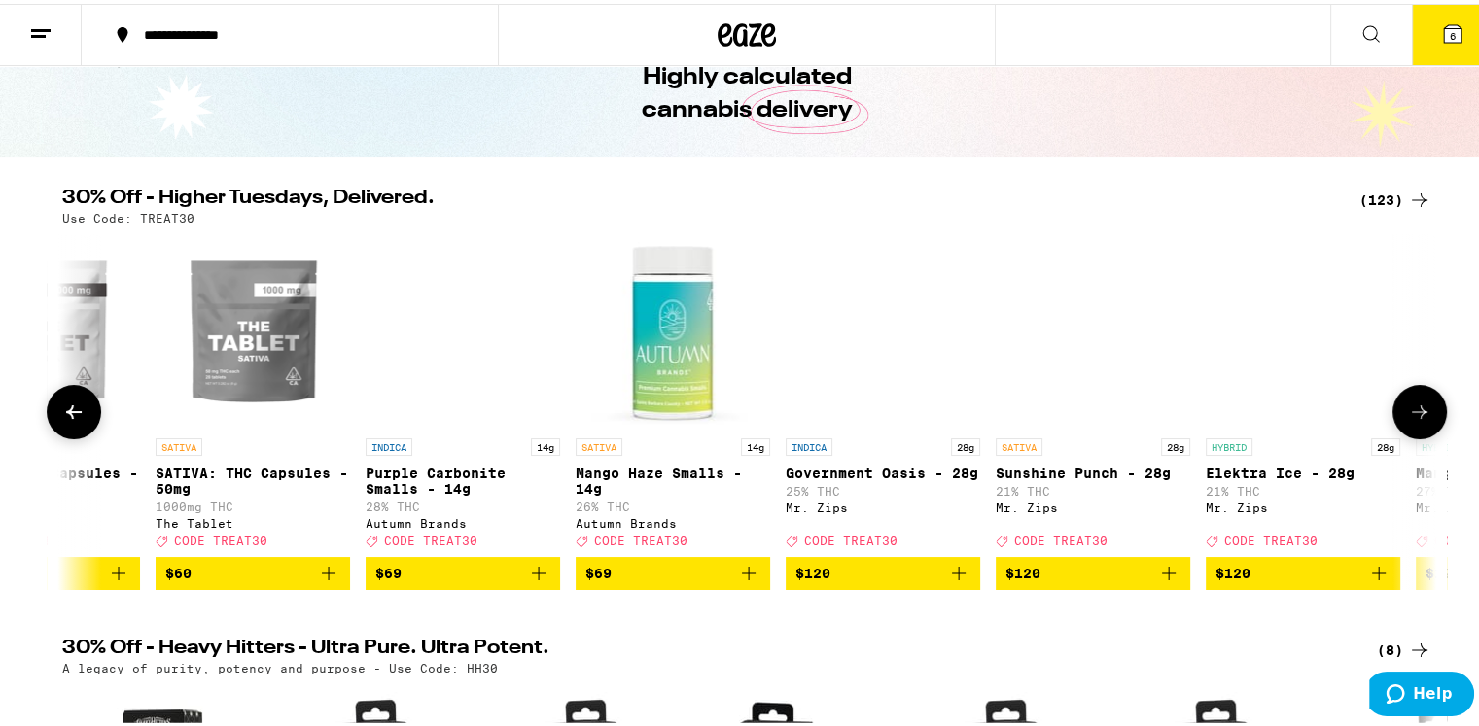
scroll to position [0, 24309]
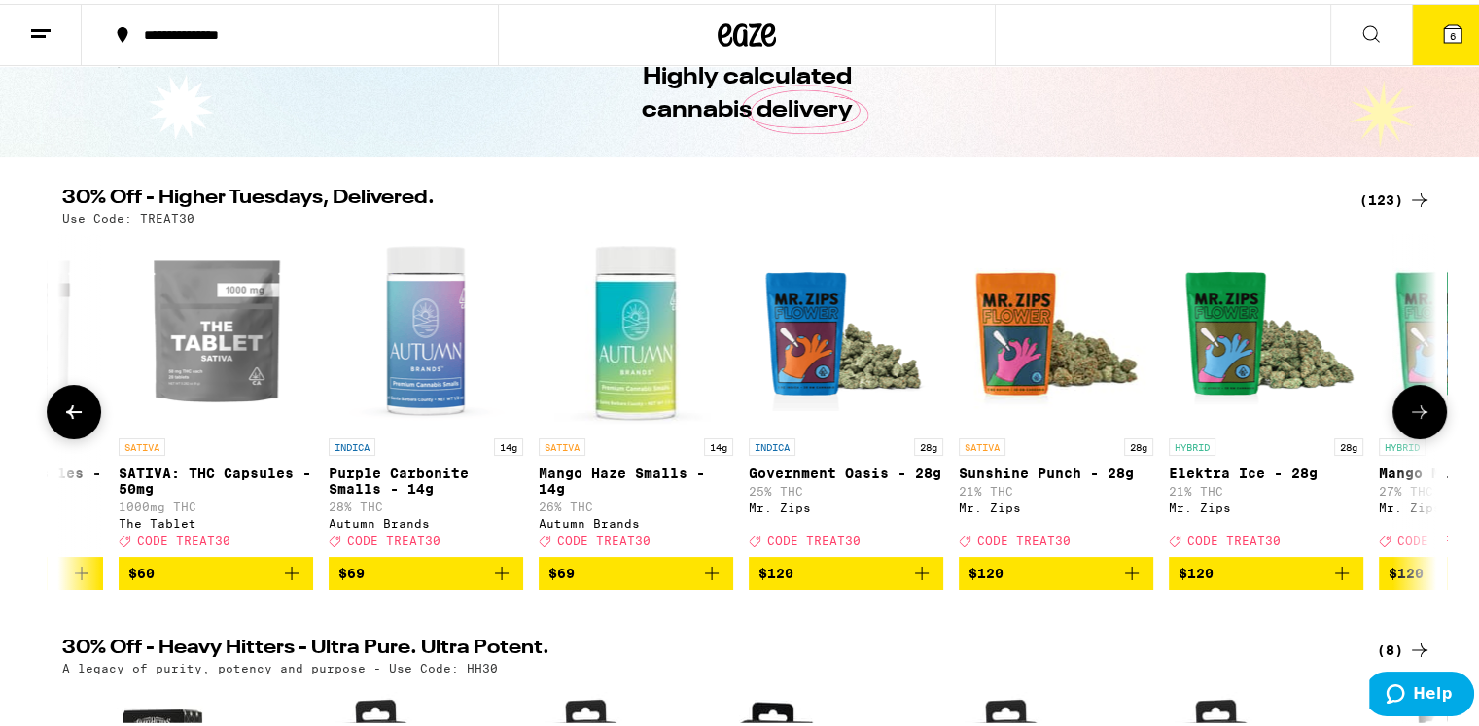
click at [1421, 417] on icon at bounding box center [1419, 408] width 23 height 23
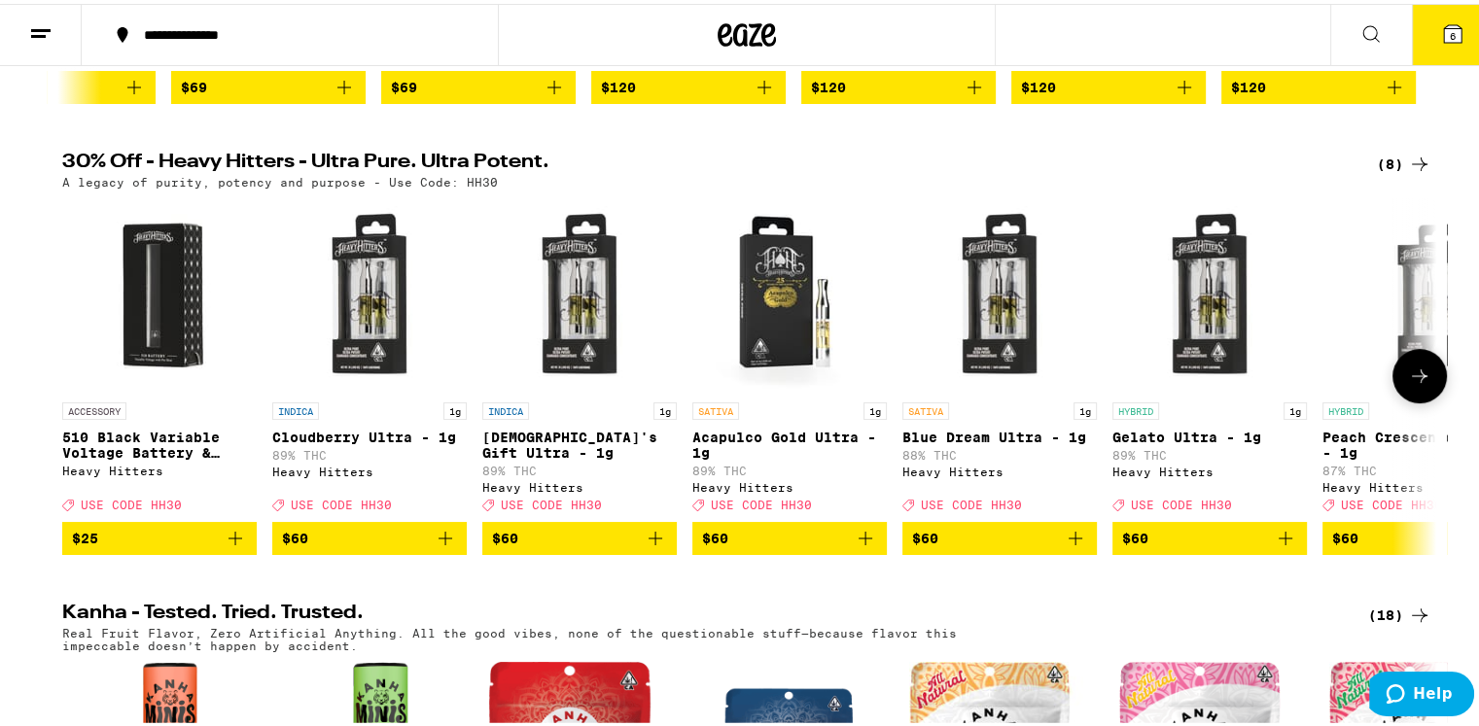
scroll to position [972, 0]
